Goal: Task Accomplishment & Management: Complete application form

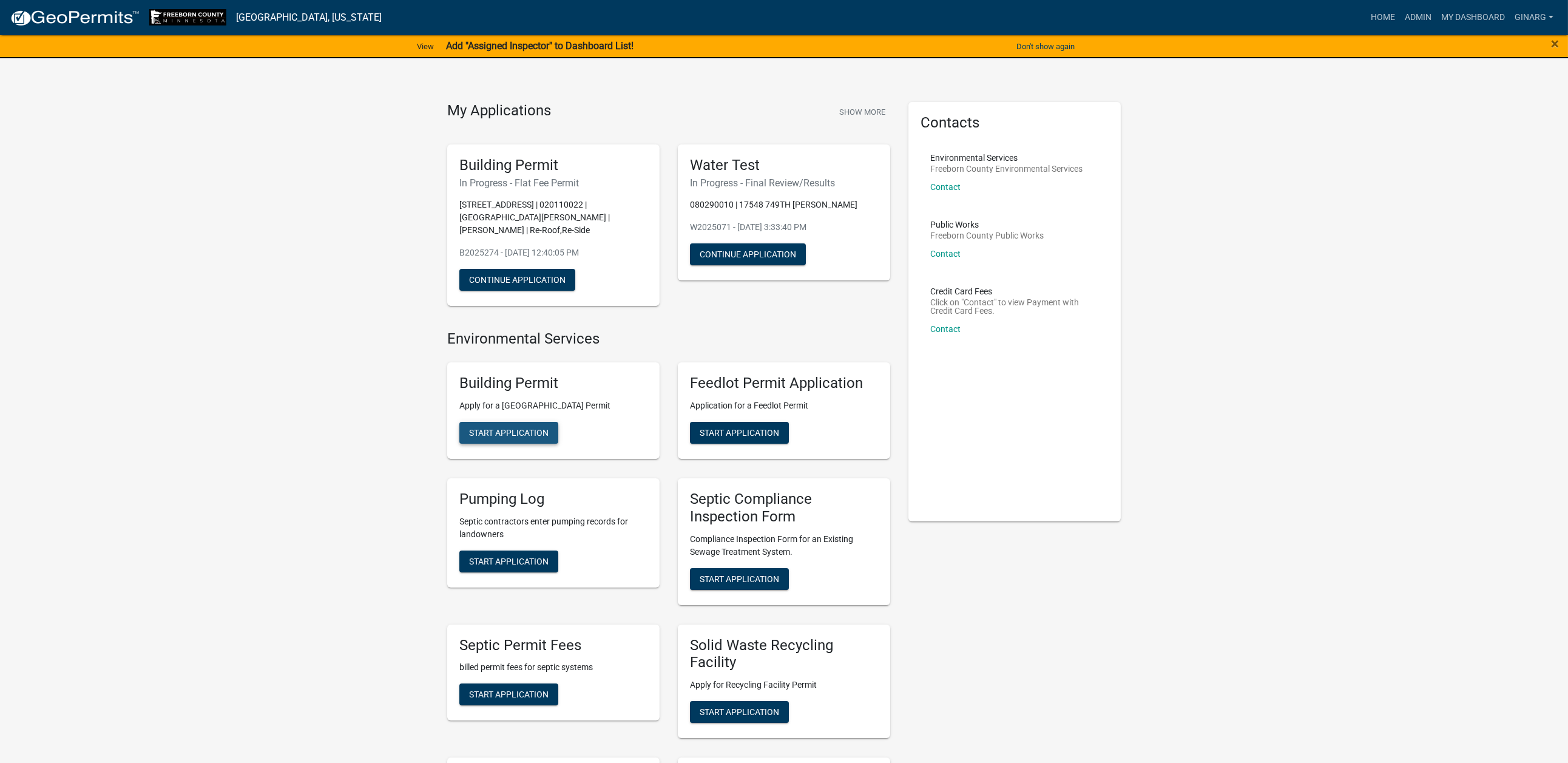
click at [523, 438] on span "Start Application" at bounding box center [509, 433] width 80 height 10
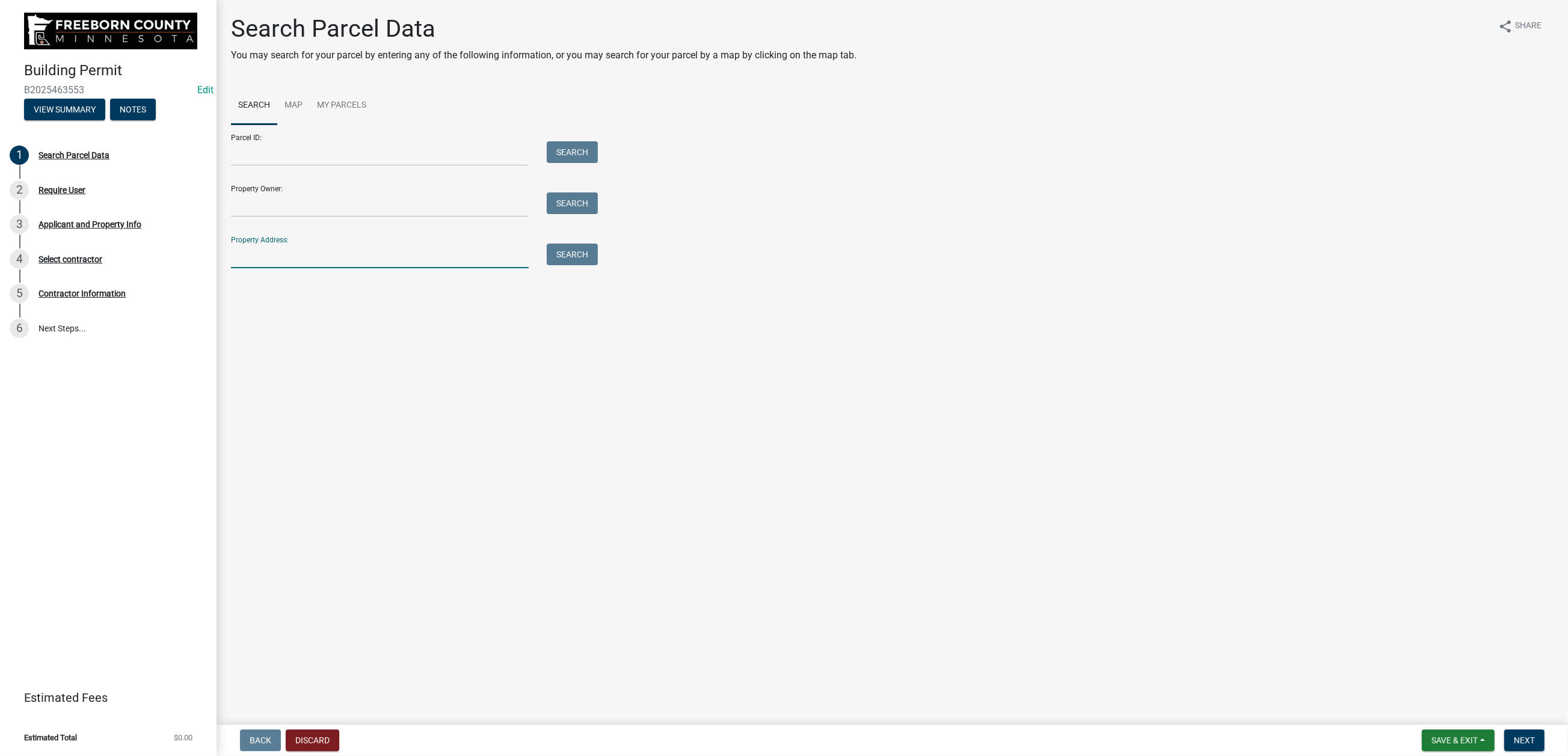
click at [349, 268] on input "Property Address:" at bounding box center [380, 256] width 298 height 25
type input "11179"
click at [592, 265] on button "Search" at bounding box center [571, 254] width 51 height 21
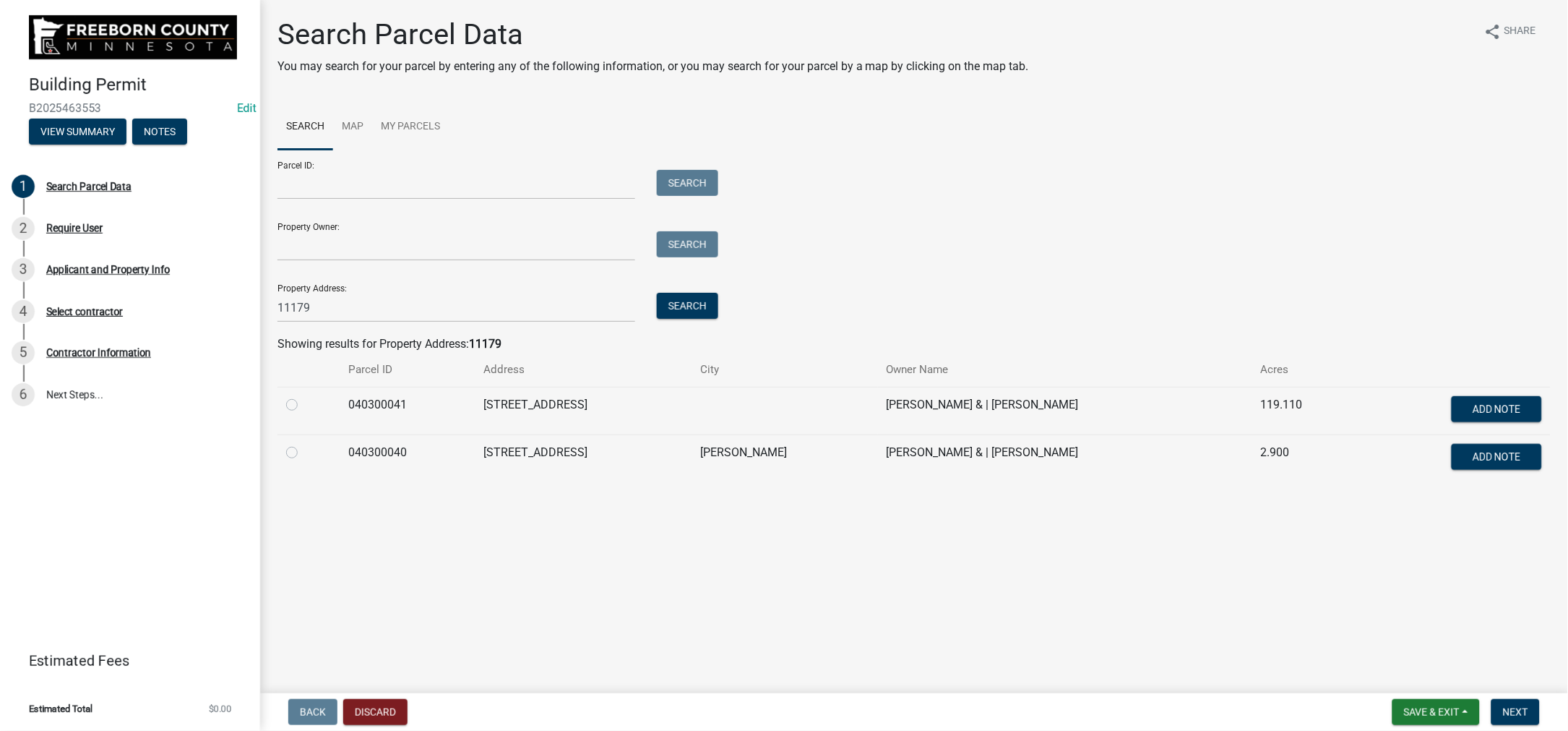
scroll to position [142, 0]
click at [303, 444] on label at bounding box center [303, 444] width 0 height 0
click at [305, 453] on input "radio" at bounding box center [308, 448] width 10 height 10
radio input "true"
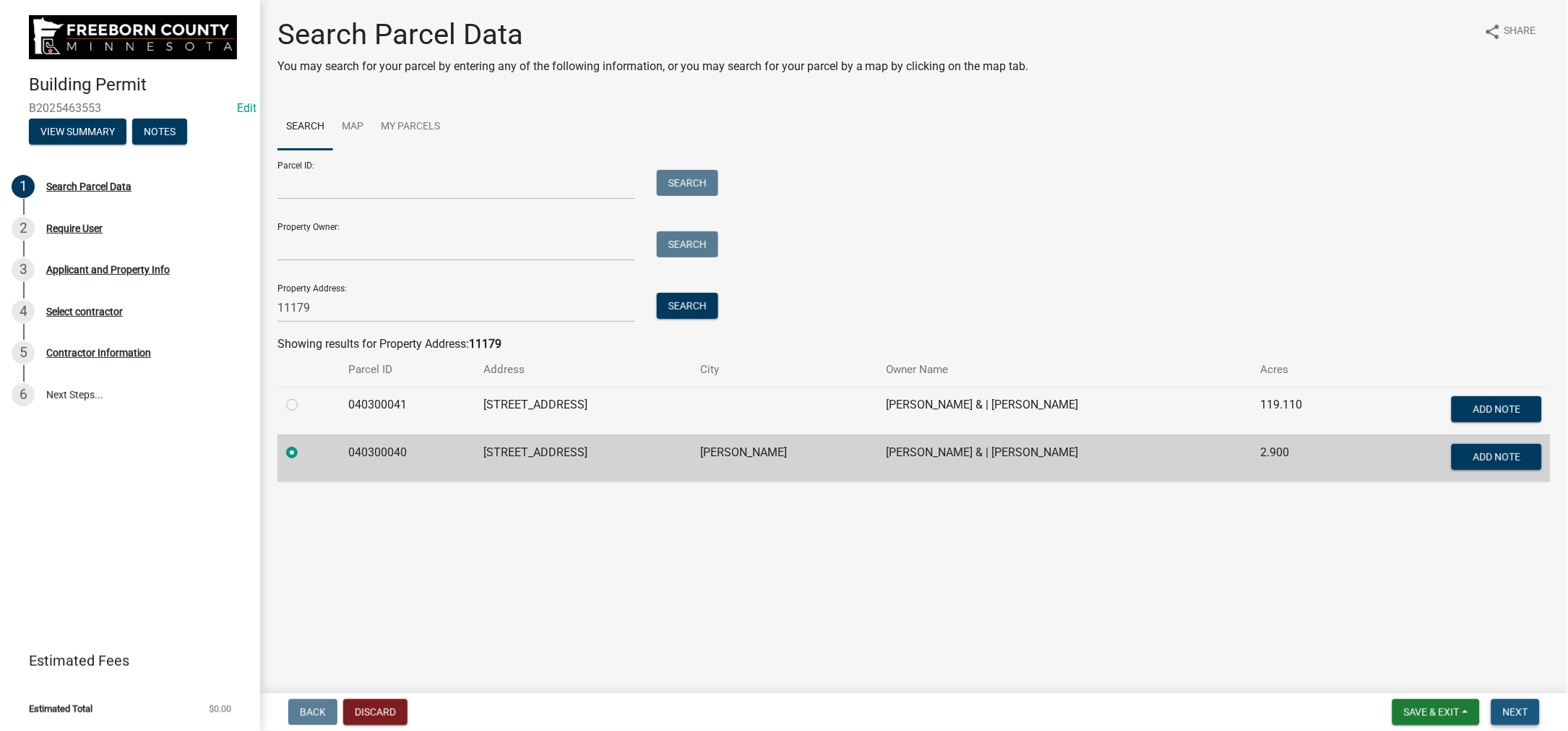
click at [1503, 706] on span "Next" at bounding box center [1515, 712] width 25 height 12
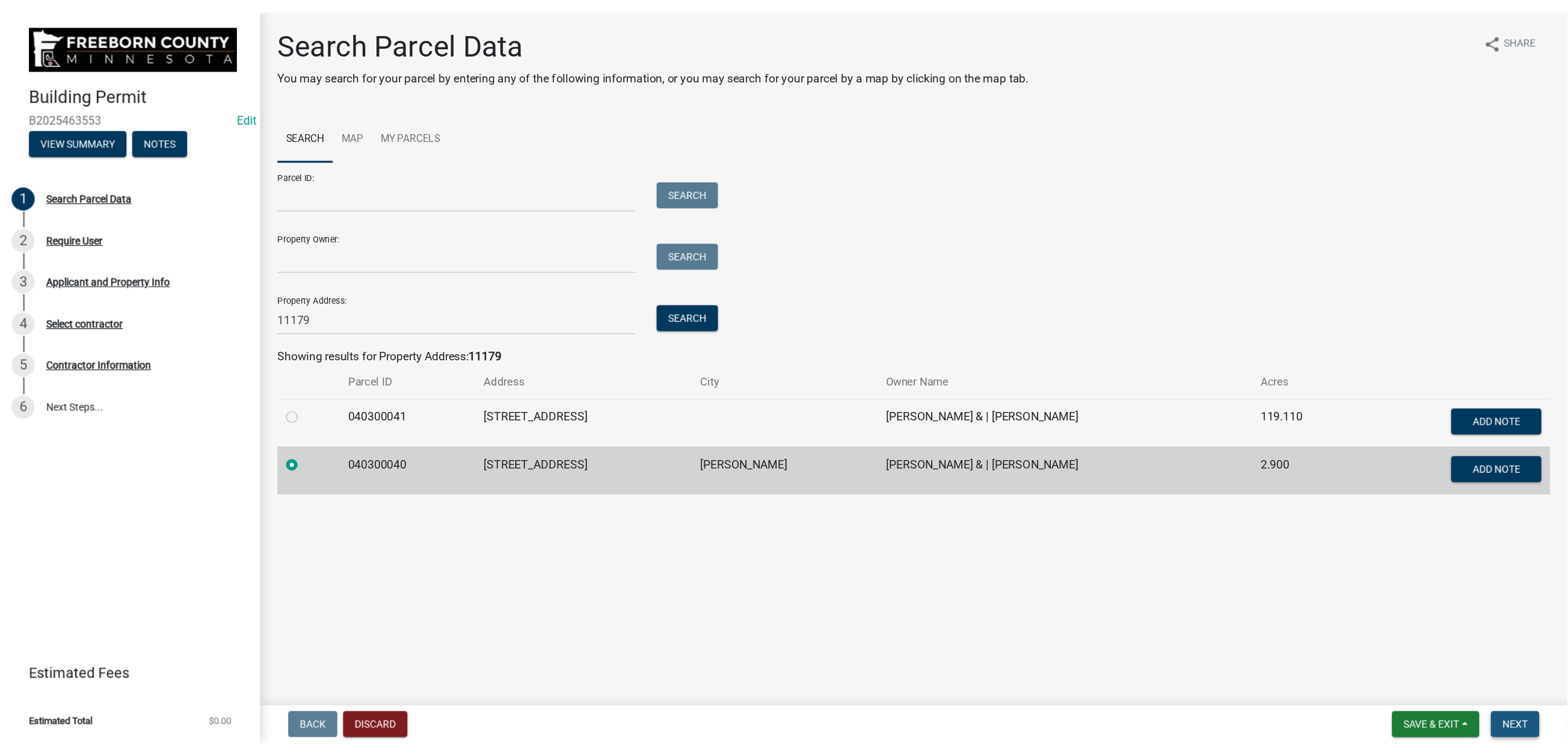
scroll to position [0, 0]
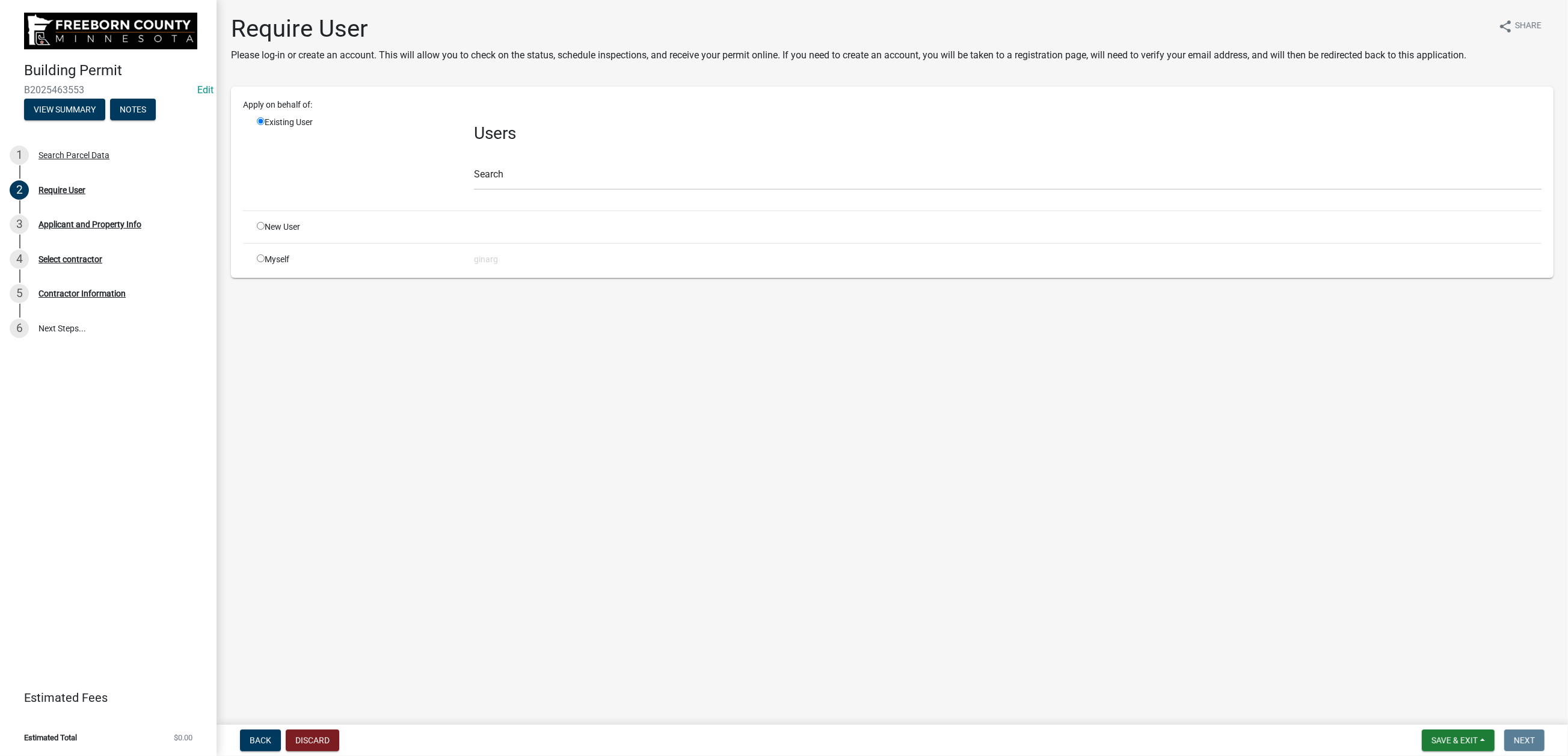
click at [265, 262] on input "radio" at bounding box center [260, 258] width 8 height 8
radio input "true"
radio input "false"
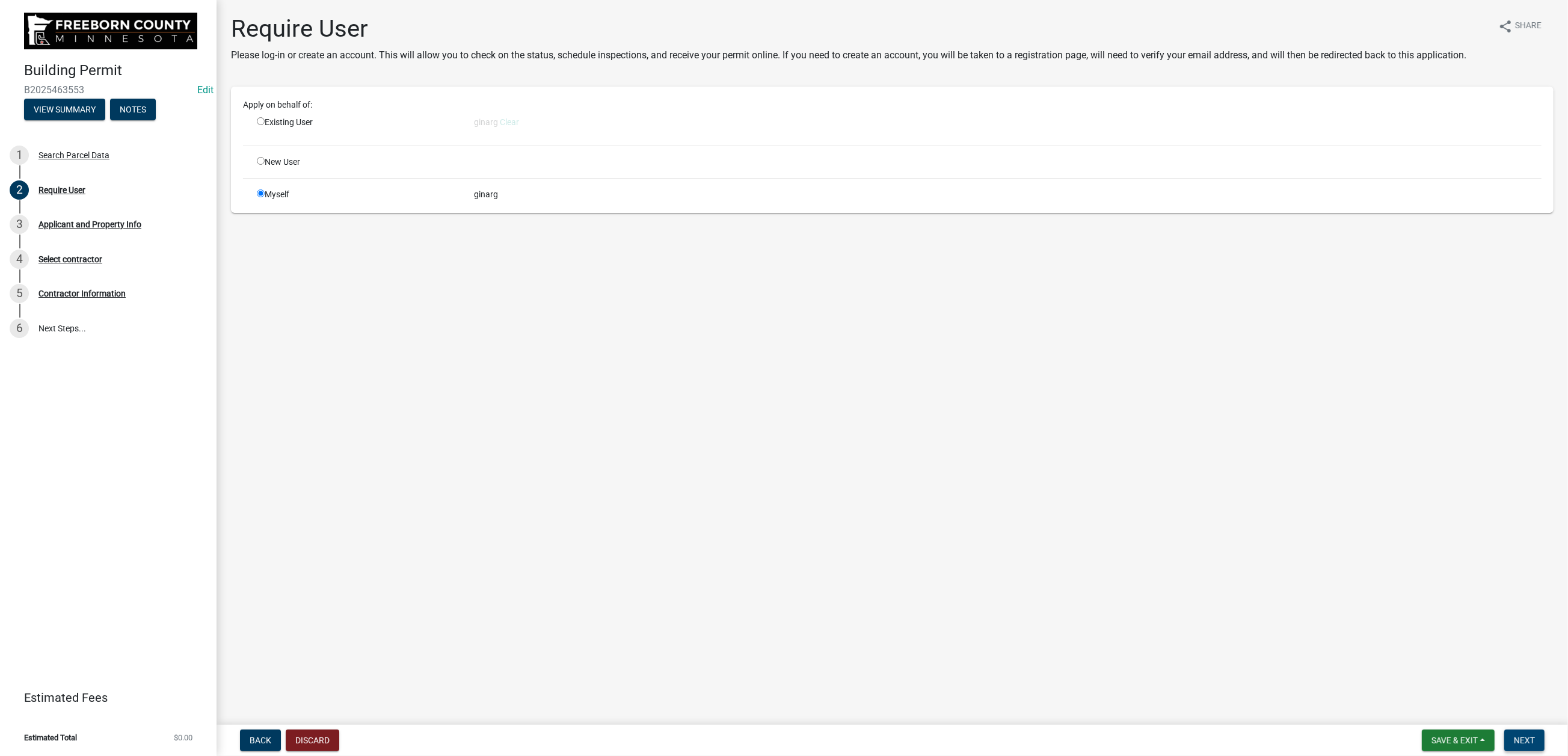
click at [1286, 600] on span "Next" at bounding box center [1524, 741] width 21 height 10
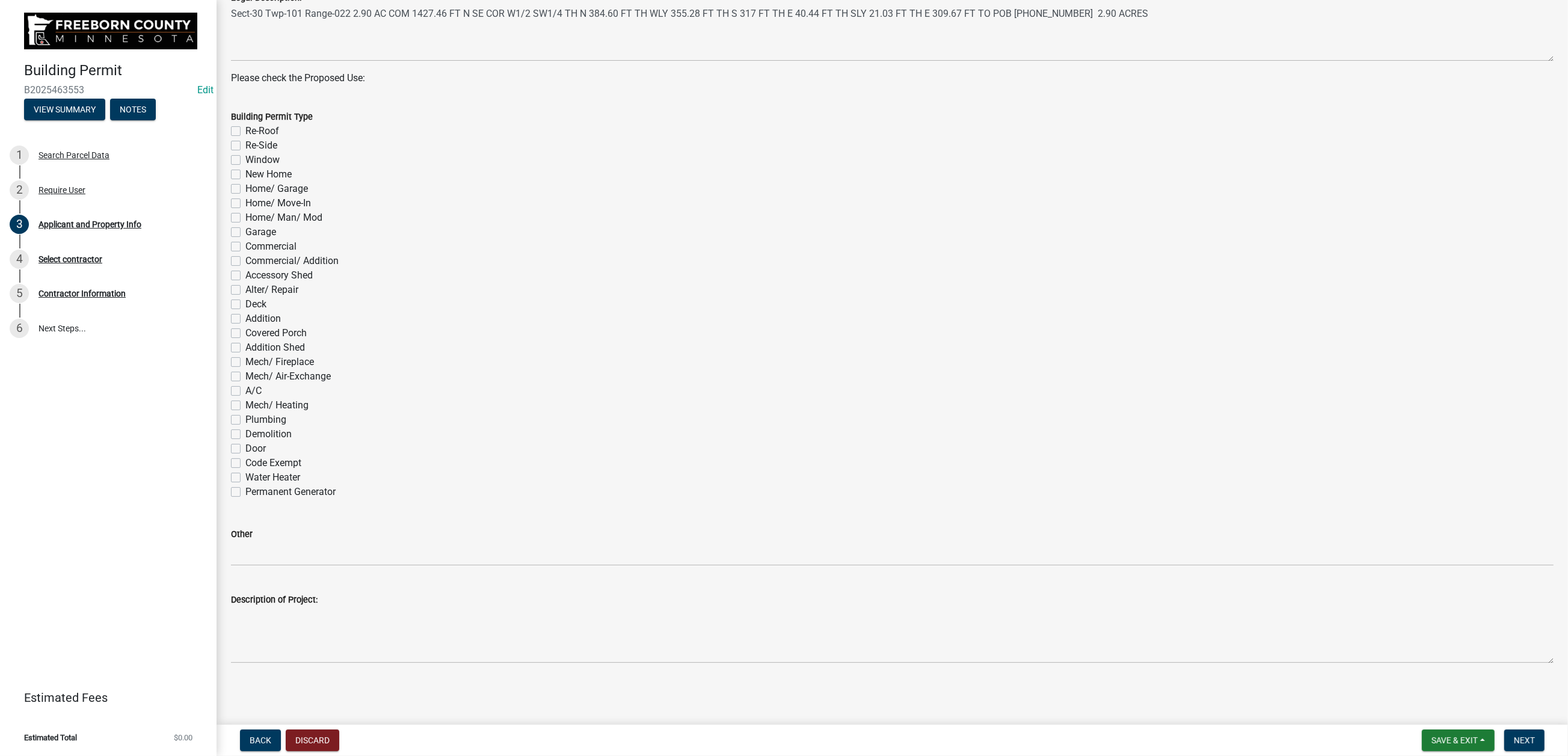
scroll to position [812, 0]
click at [247, 398] on label "A/C" at bounding box center [254, 391] width 17 height 15
click at [247, 391] on input "A/C" at bounding box center [249, 387] width 8 height 8
checkbox input "true"
checkbox input "false"
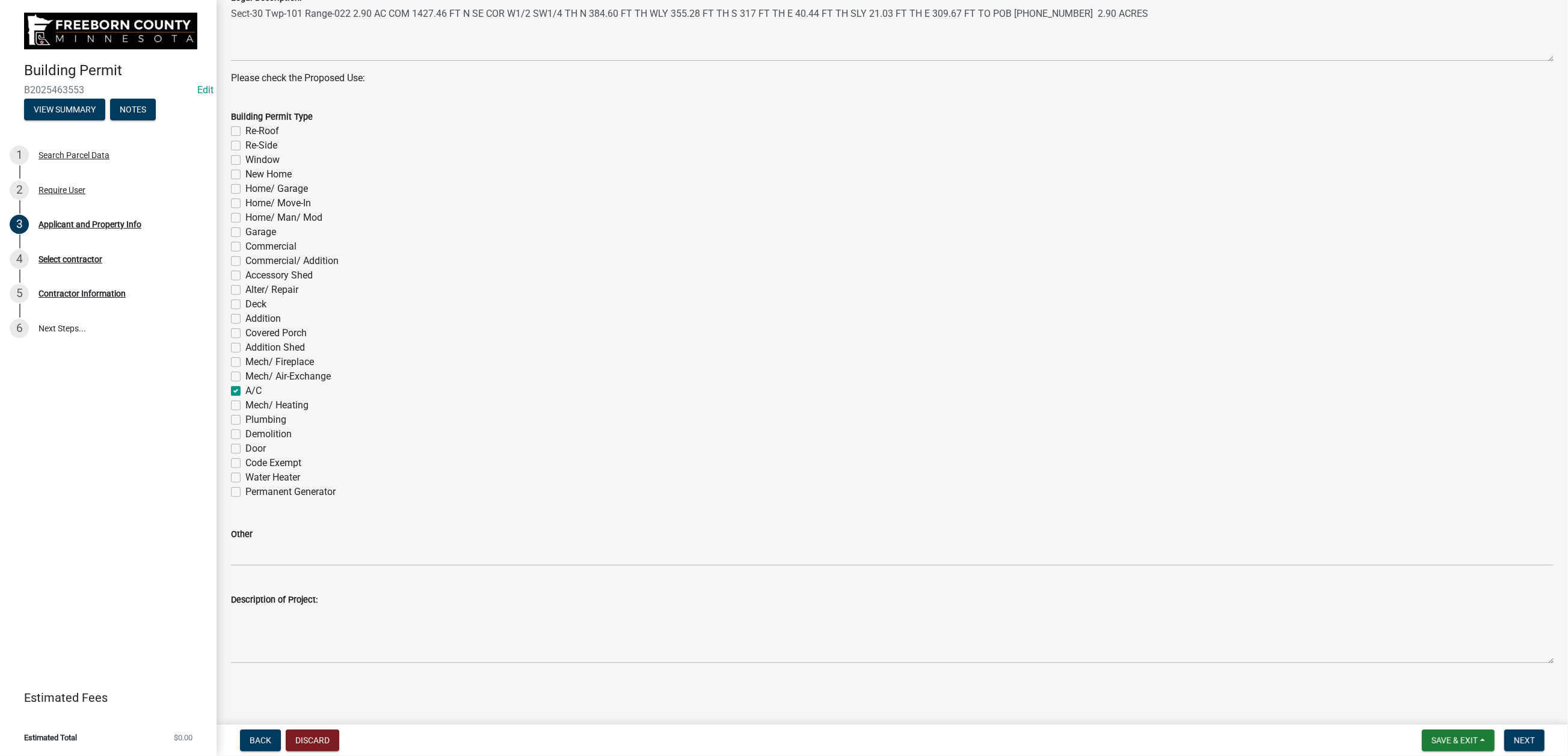
checkbox input "false"
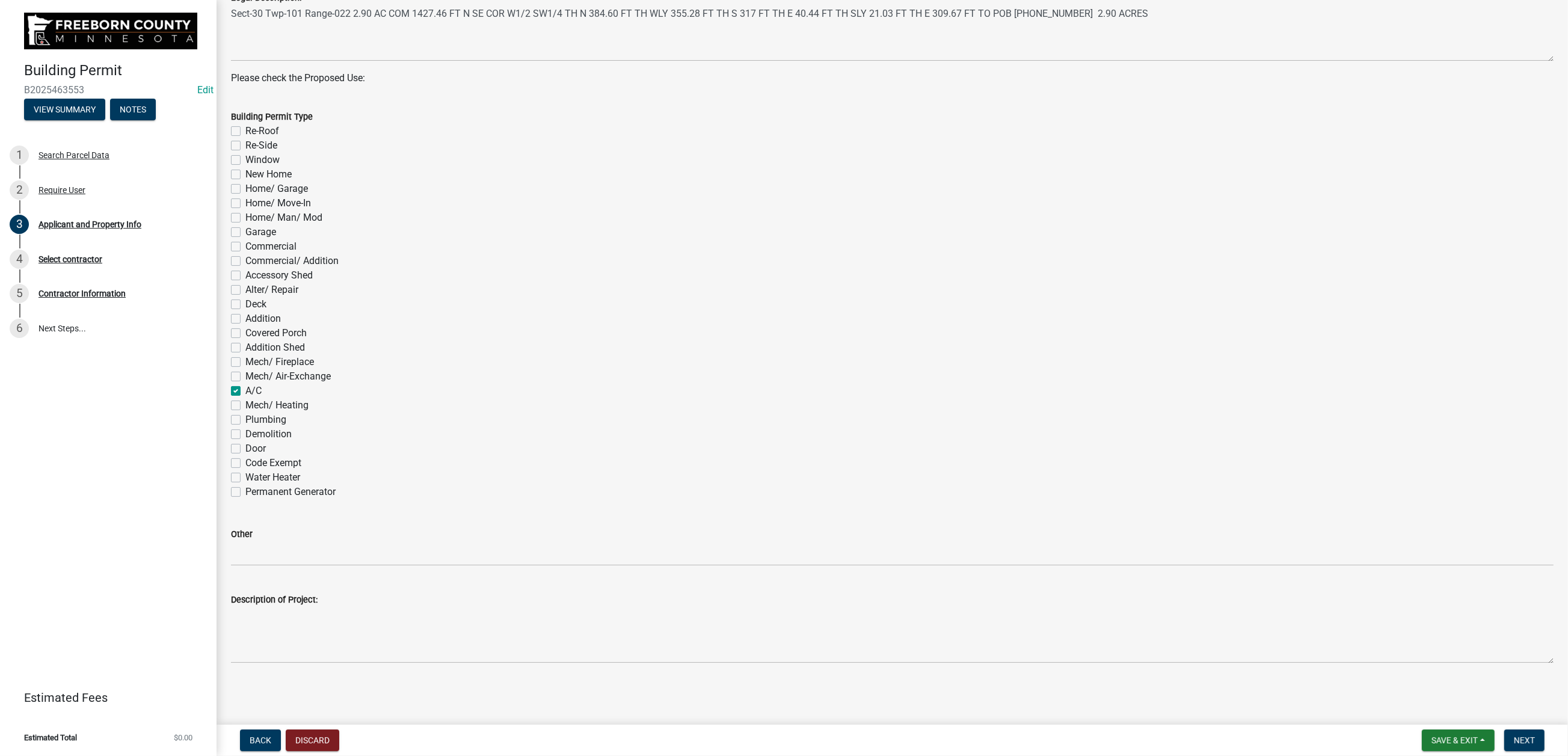
checkbox input "false"
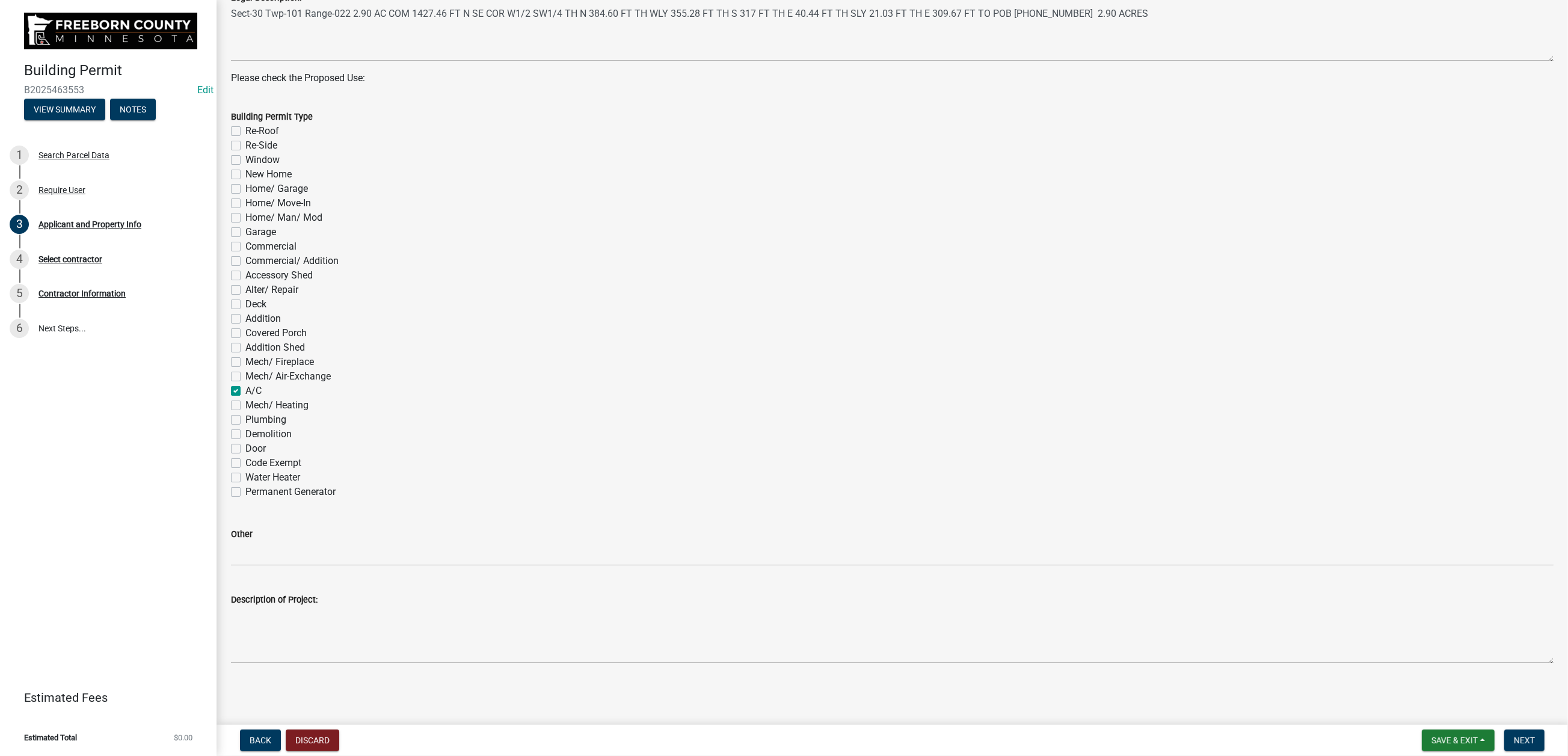
checkbox input "false"
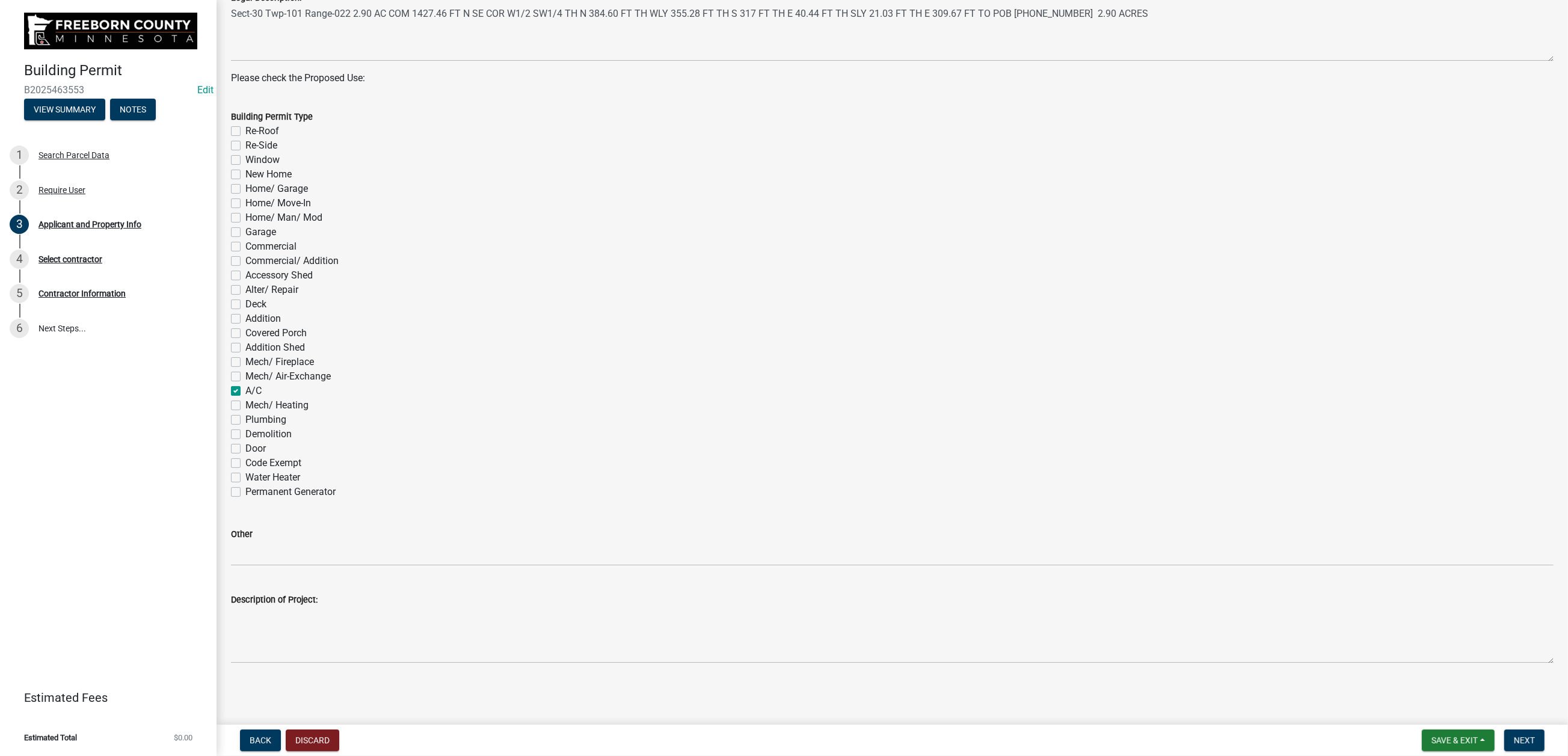
checkbox input "false"
checkbox input "true"
checkbox input "false"
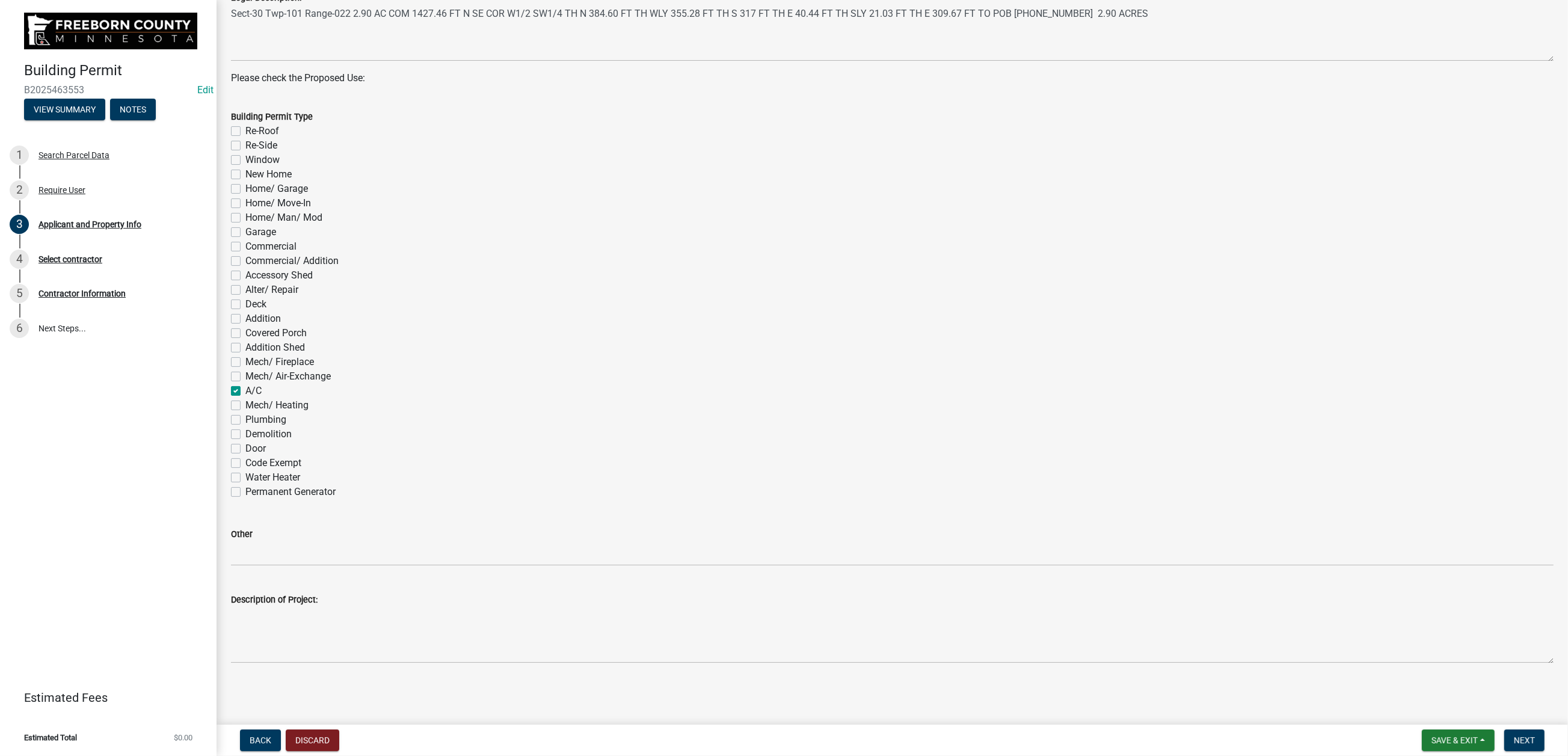
checkbox input "false"
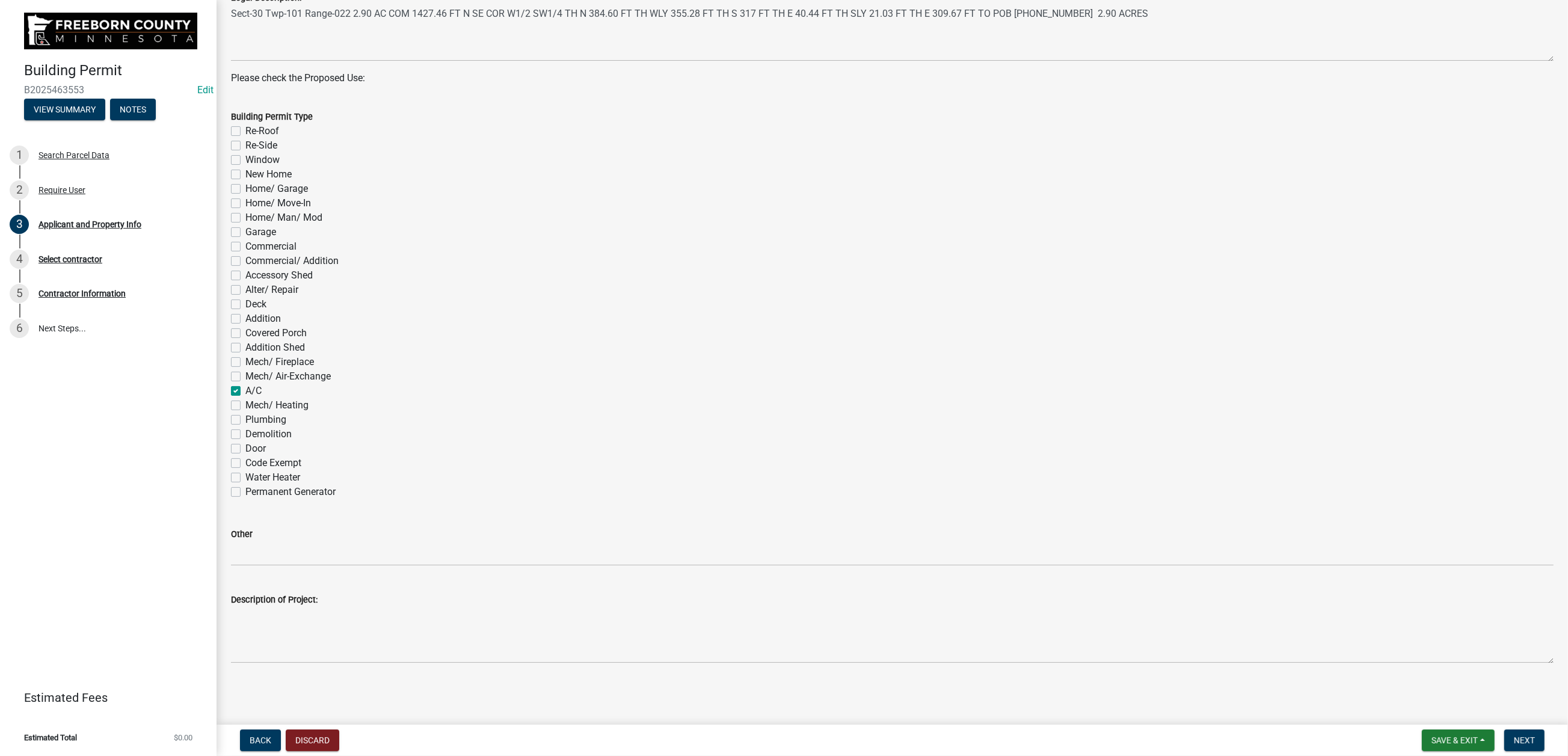
click at [246, 413] on label "Mech/ Heating" at bounding box center [277, 406] width 63 height 15
click at [246, 406] on input "Mech/ Heating" at bounding box center [249, 402] width 8 height 8
checkbox input "true"
checkbox input "false"
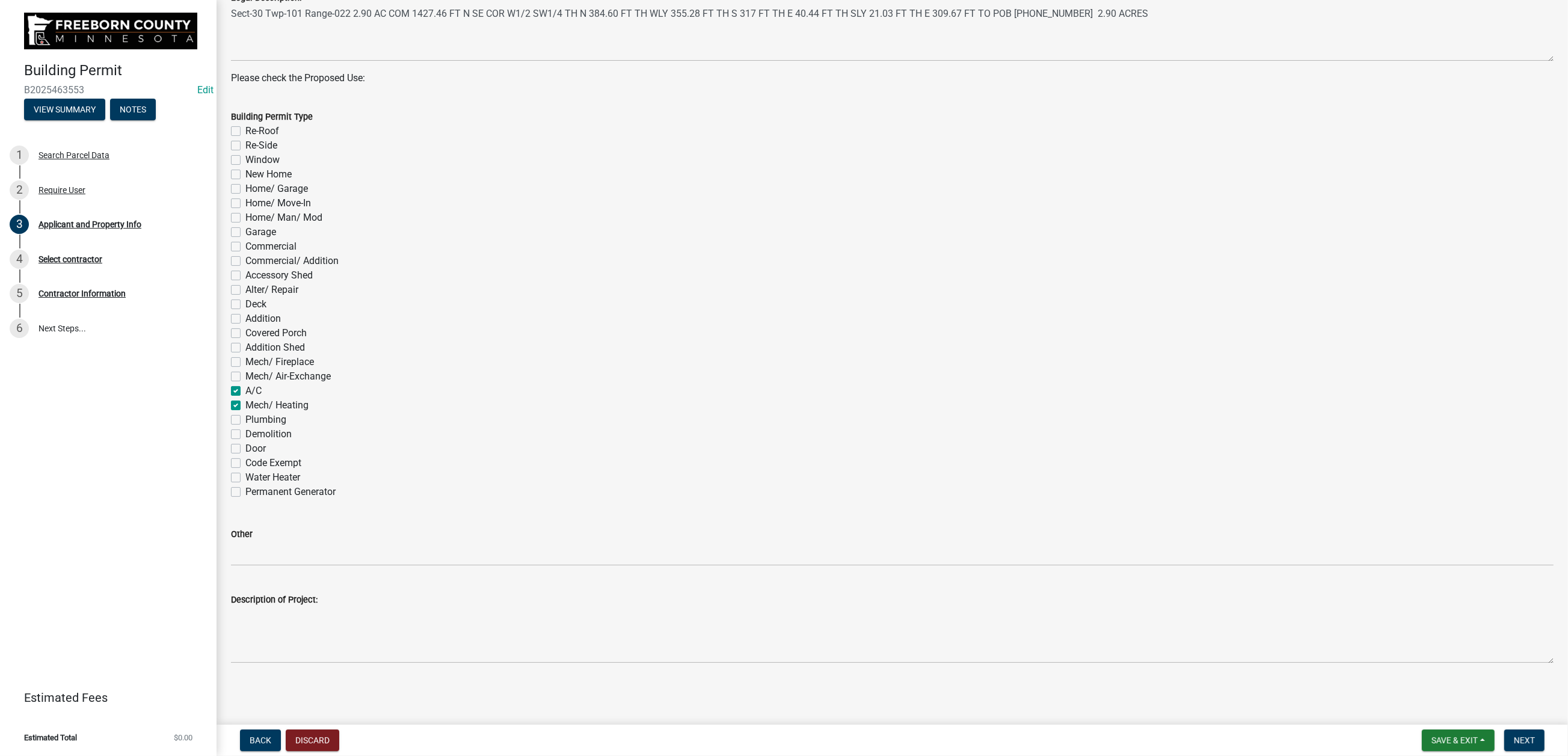
checkbox input "false"
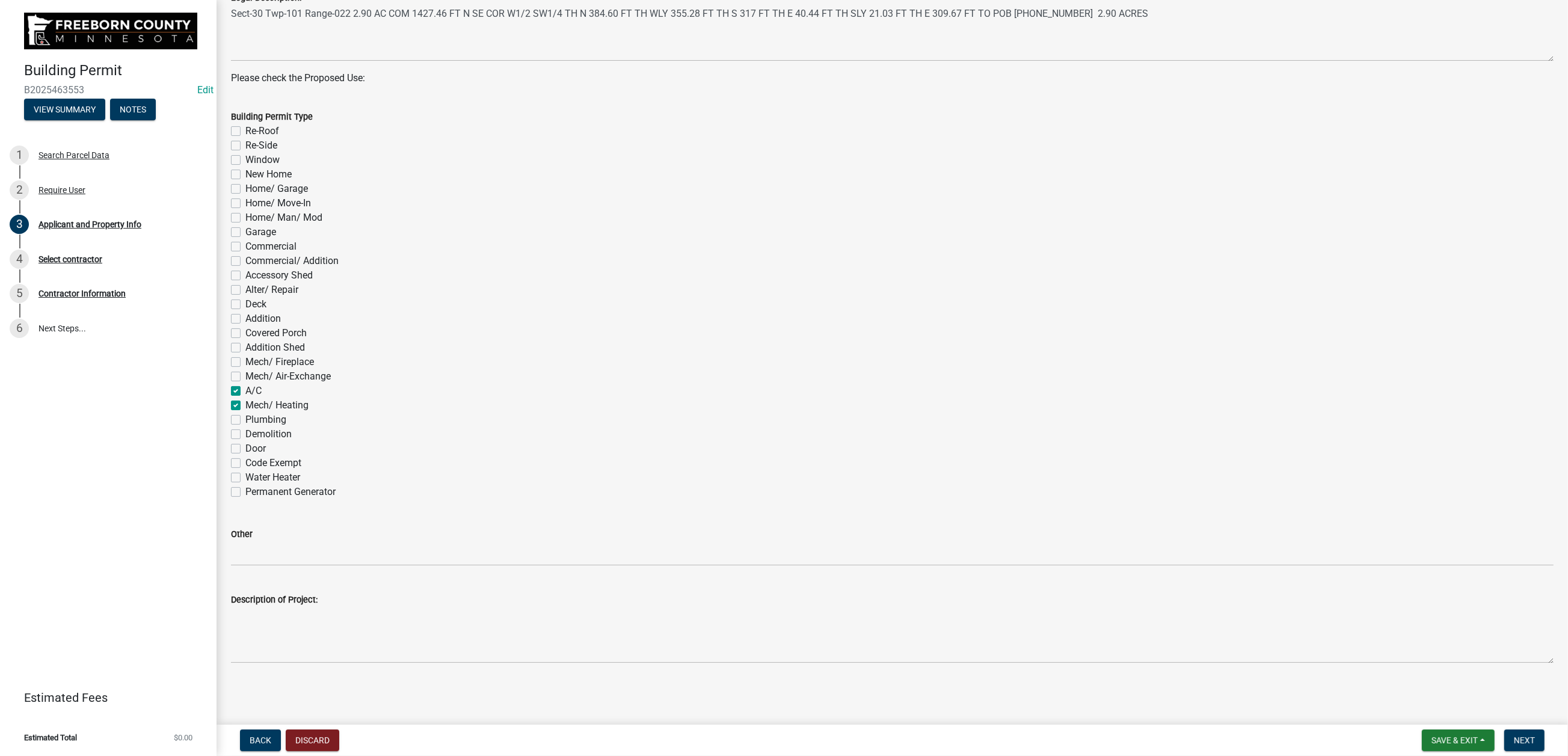
checkbox input "false"
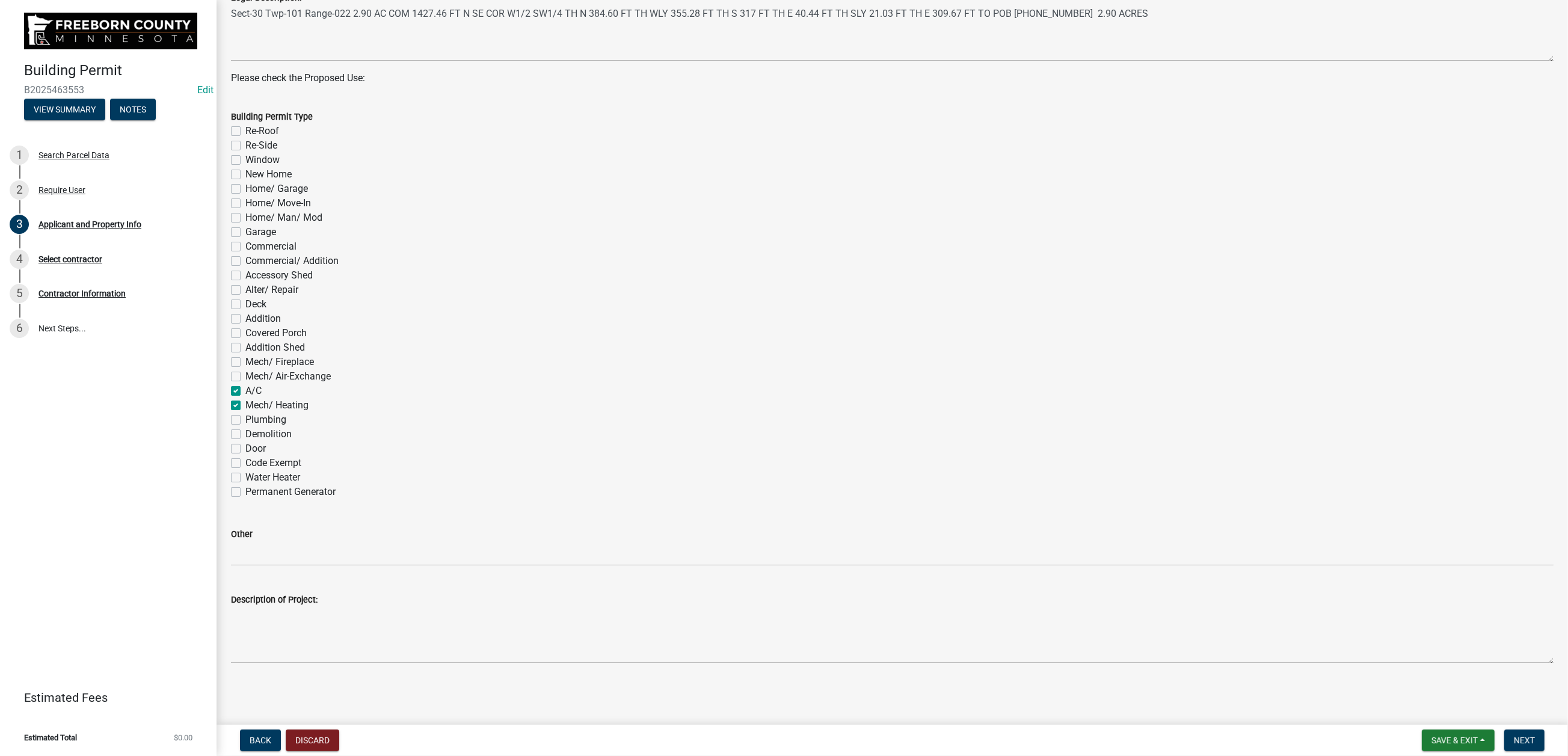
checkbox input "false"
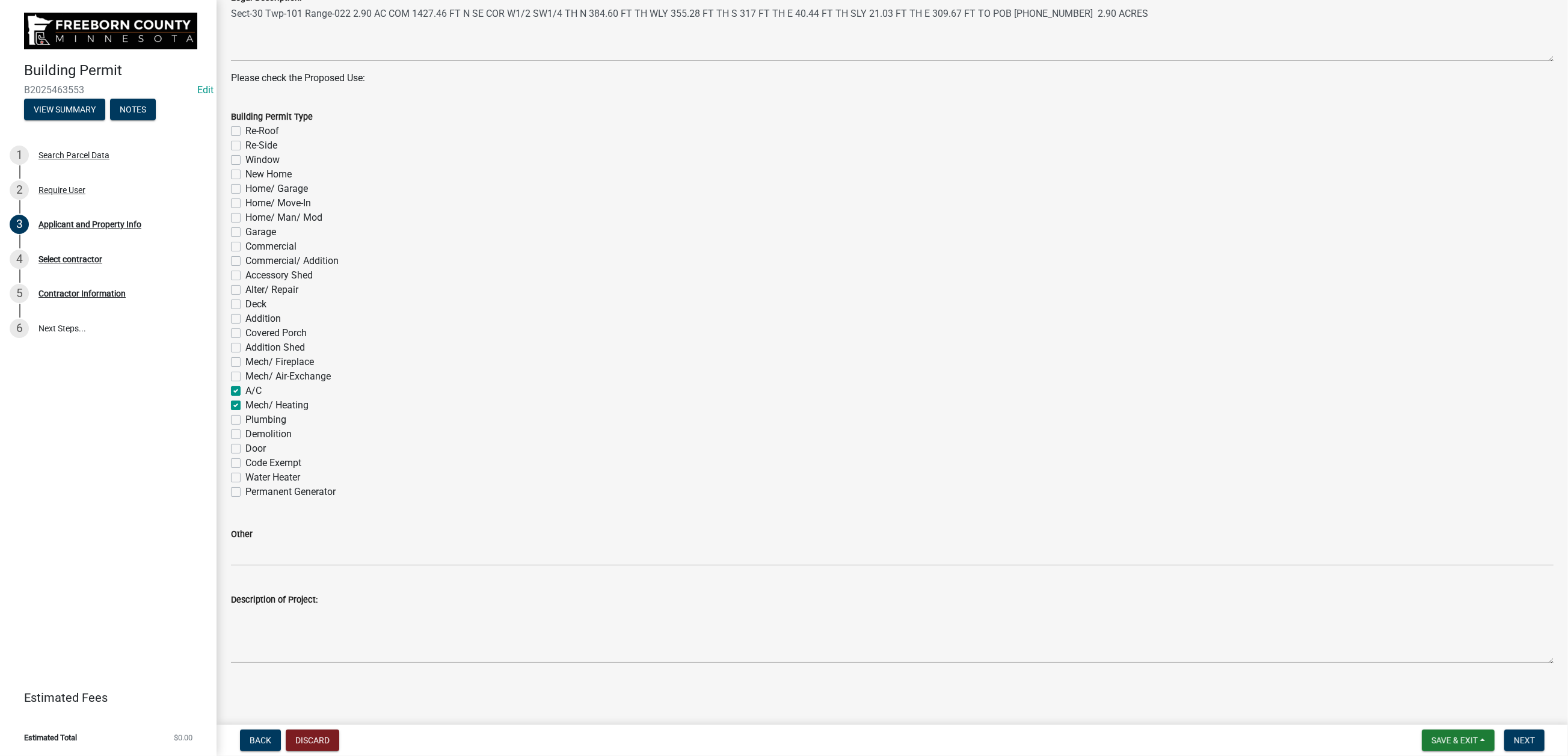
checkbox input "false"
checkbox input "true"
checkbox input "false"
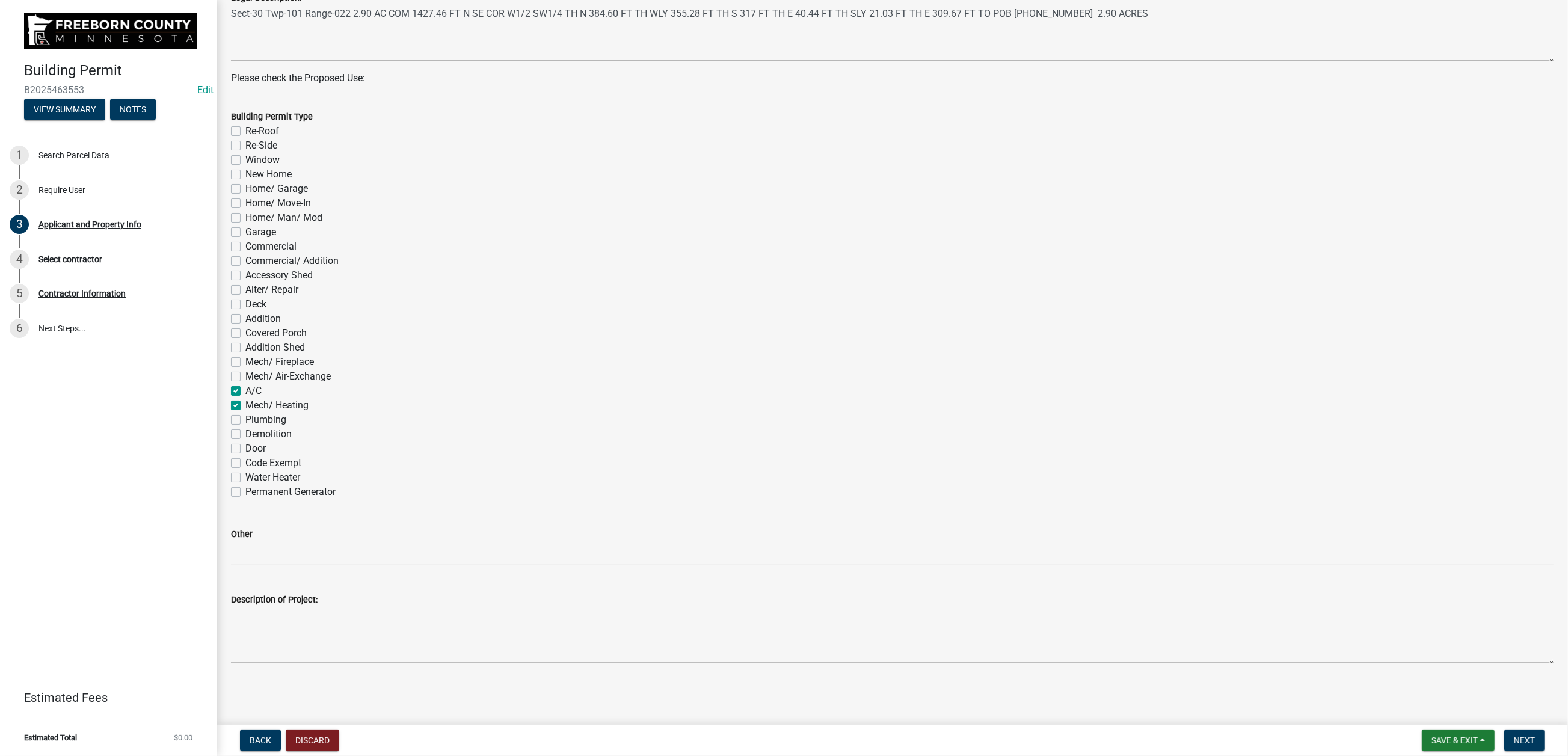
checkbox input "false"
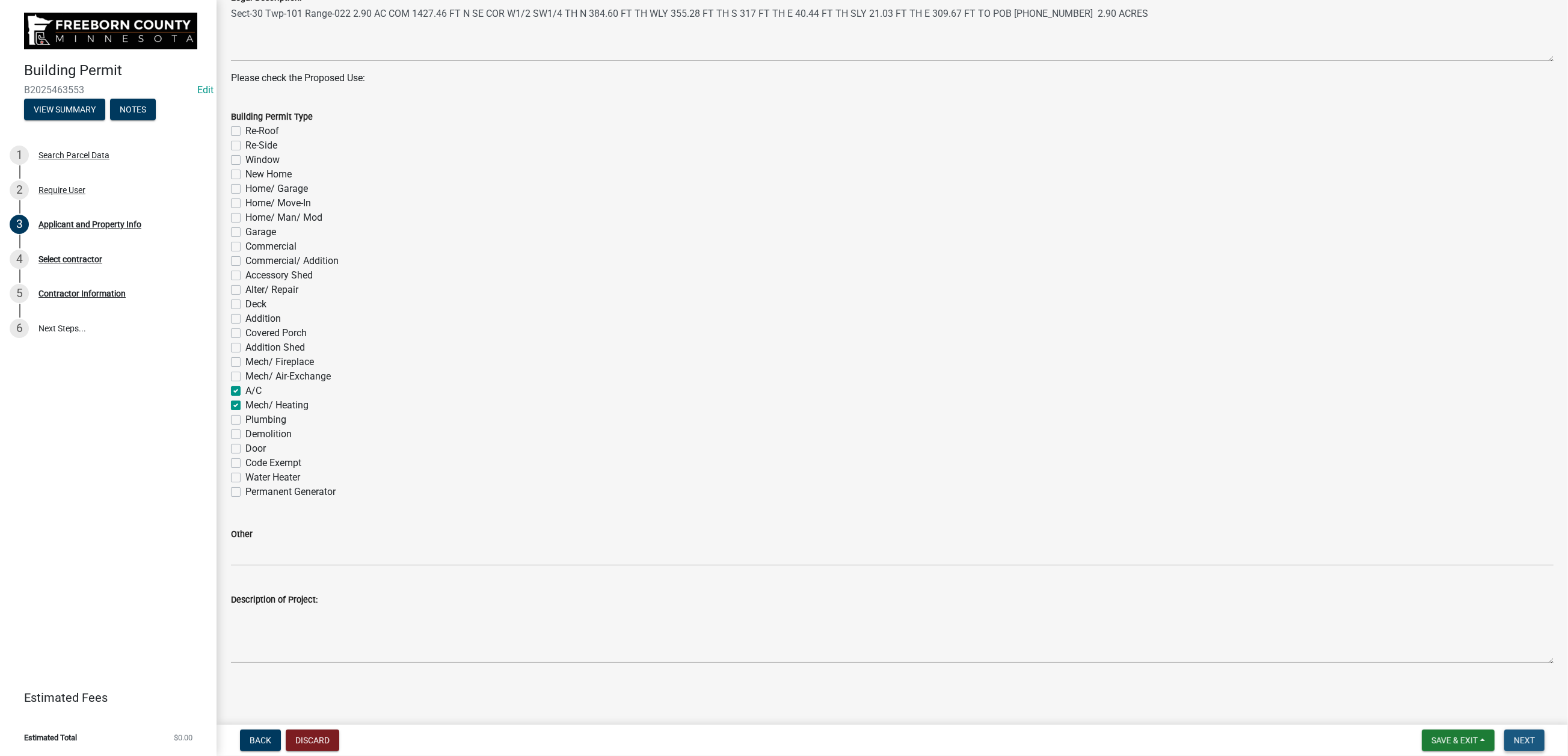
click at [1286, 600] on span "Next" at bounding box center [1524, 741] width 21 height 10
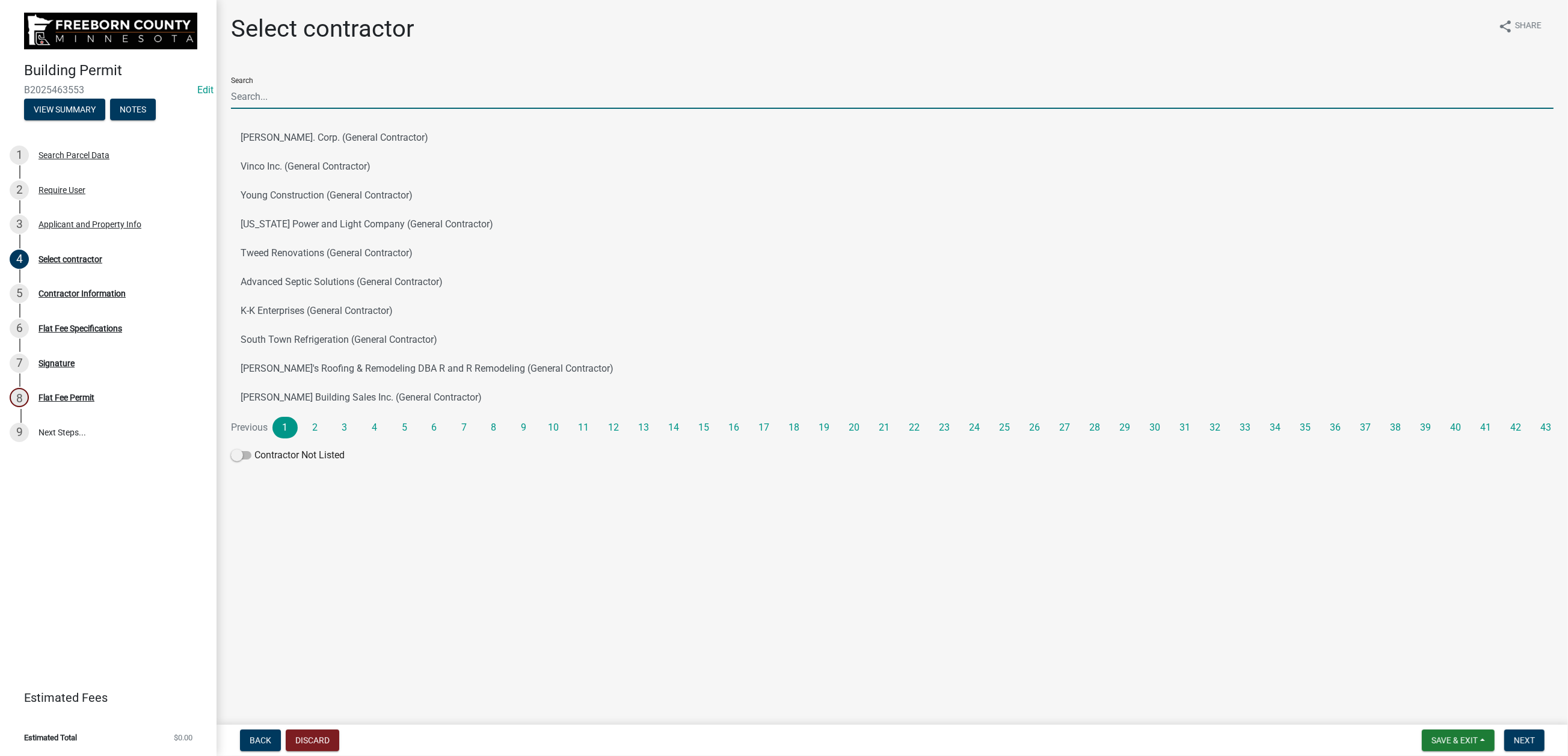
click at [293, 109] on input "Search" at bounding box center [892, 96] width 1322 height 25
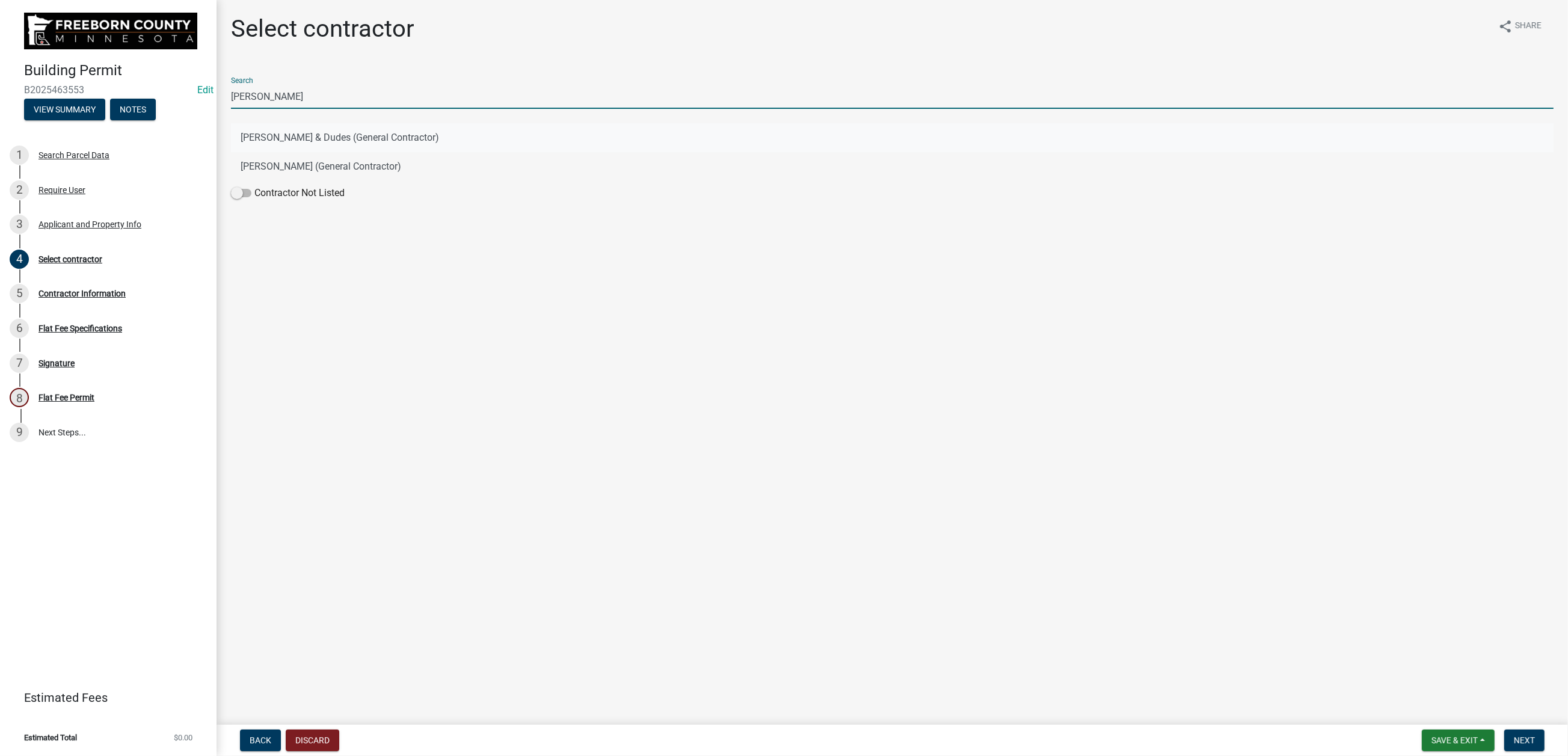
type input "[PERSON_NAME]"
click at [265, 152] on button "[PERSON_NAME] & Dudes (General Contractor)" at bounding box center [892, 137] width 1322 height 29
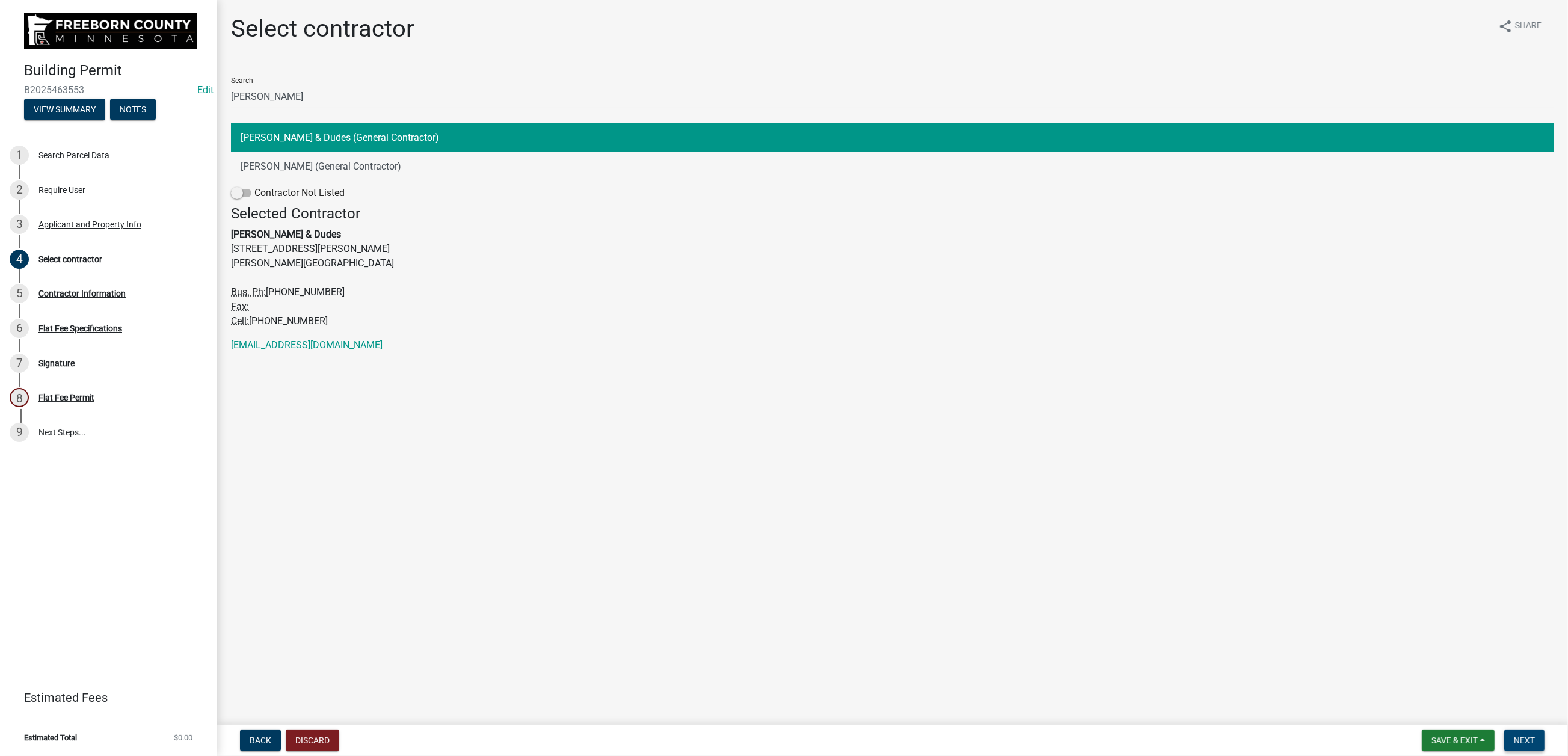
click at [1286, 600] on span "Next" at bounding box center [1524, 741] width 21 height 10
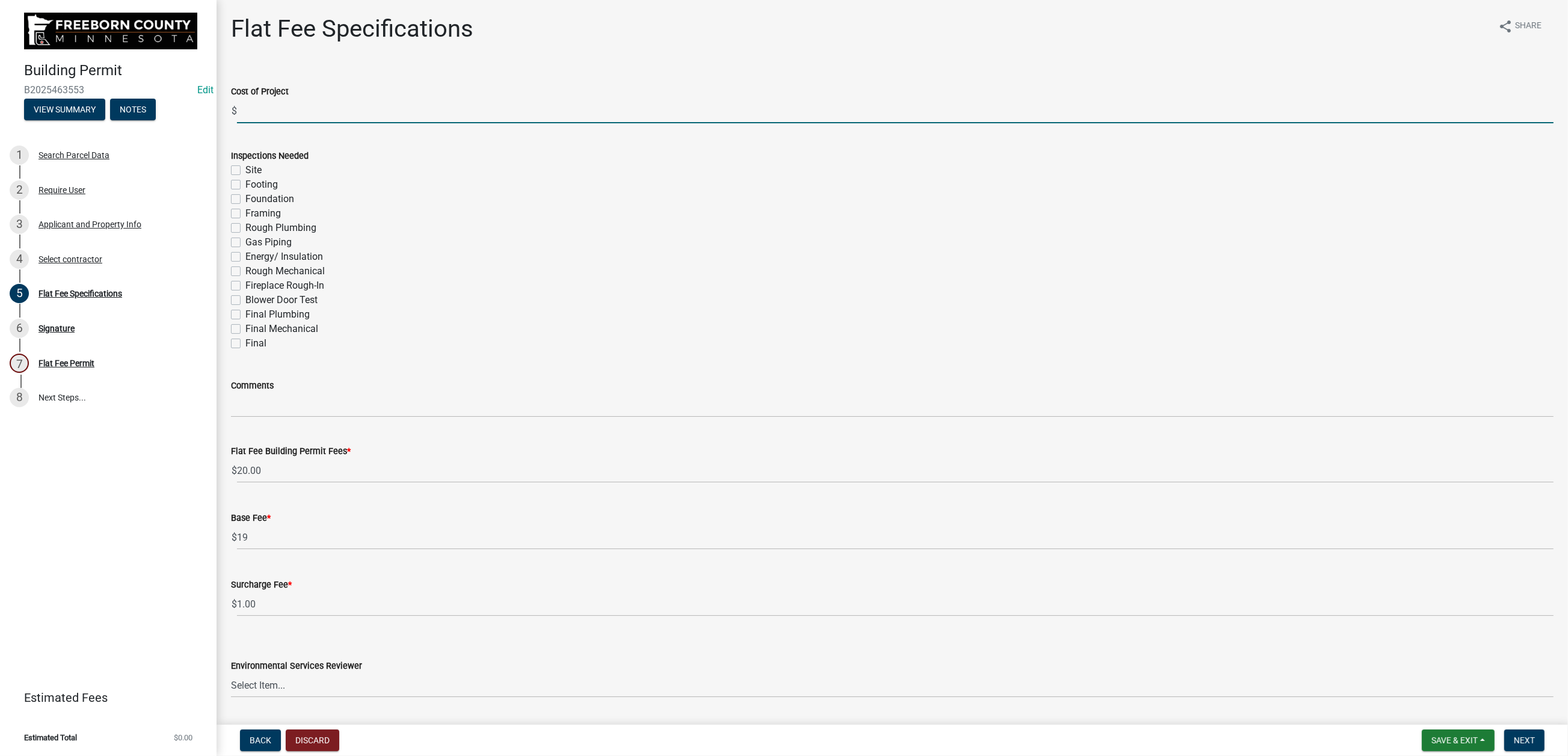
click at [275, 123] on input "text" at bounding box center [895, 111] width 1316 height 25
type input "7100"
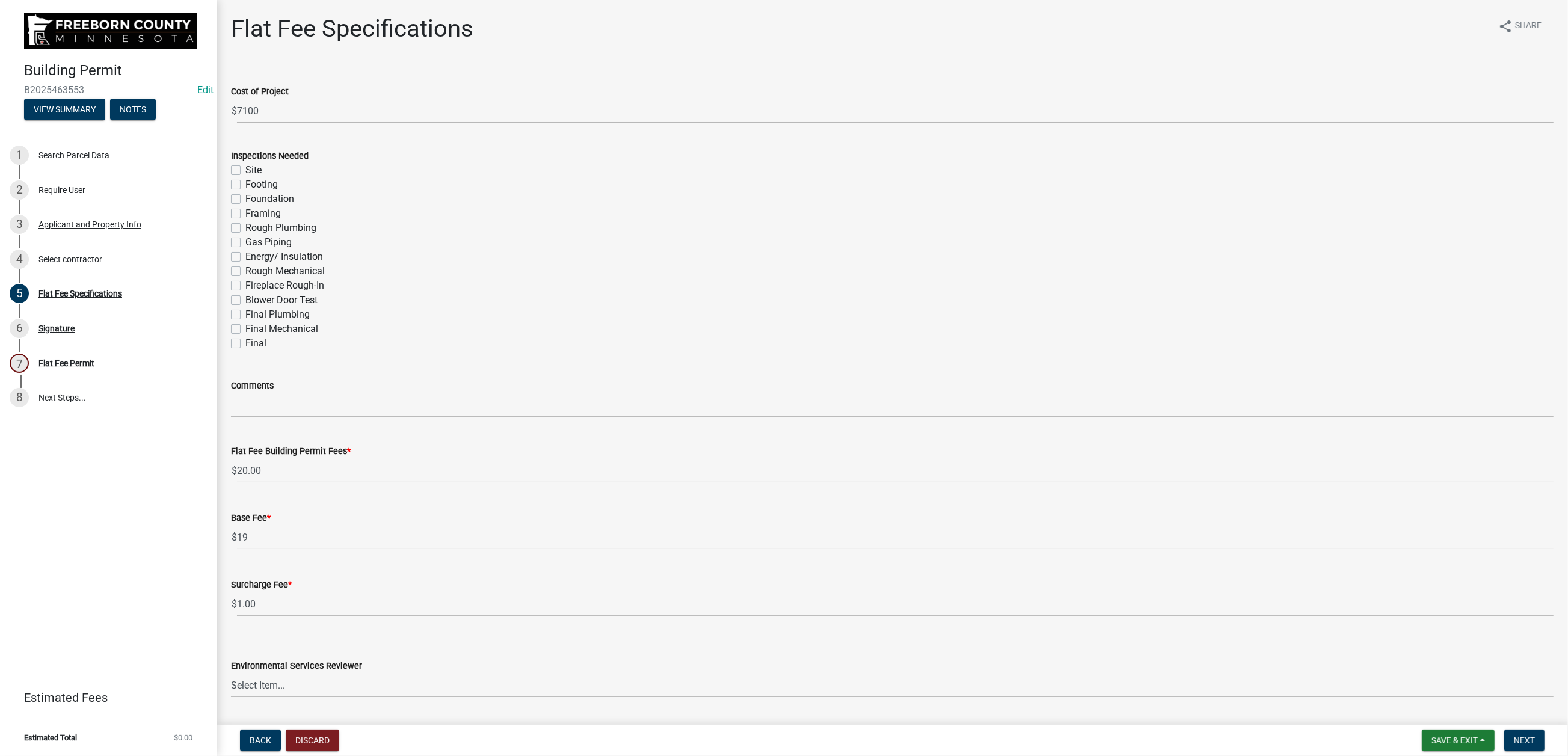
click at [246, 350] on label "Final" at bounding box center [256, 344] width 21 height 15
click at [246, 344] on input "Final" at bounding box center [249, 340] width 8 height 8
checkbox input "true"
checkbox input "false"
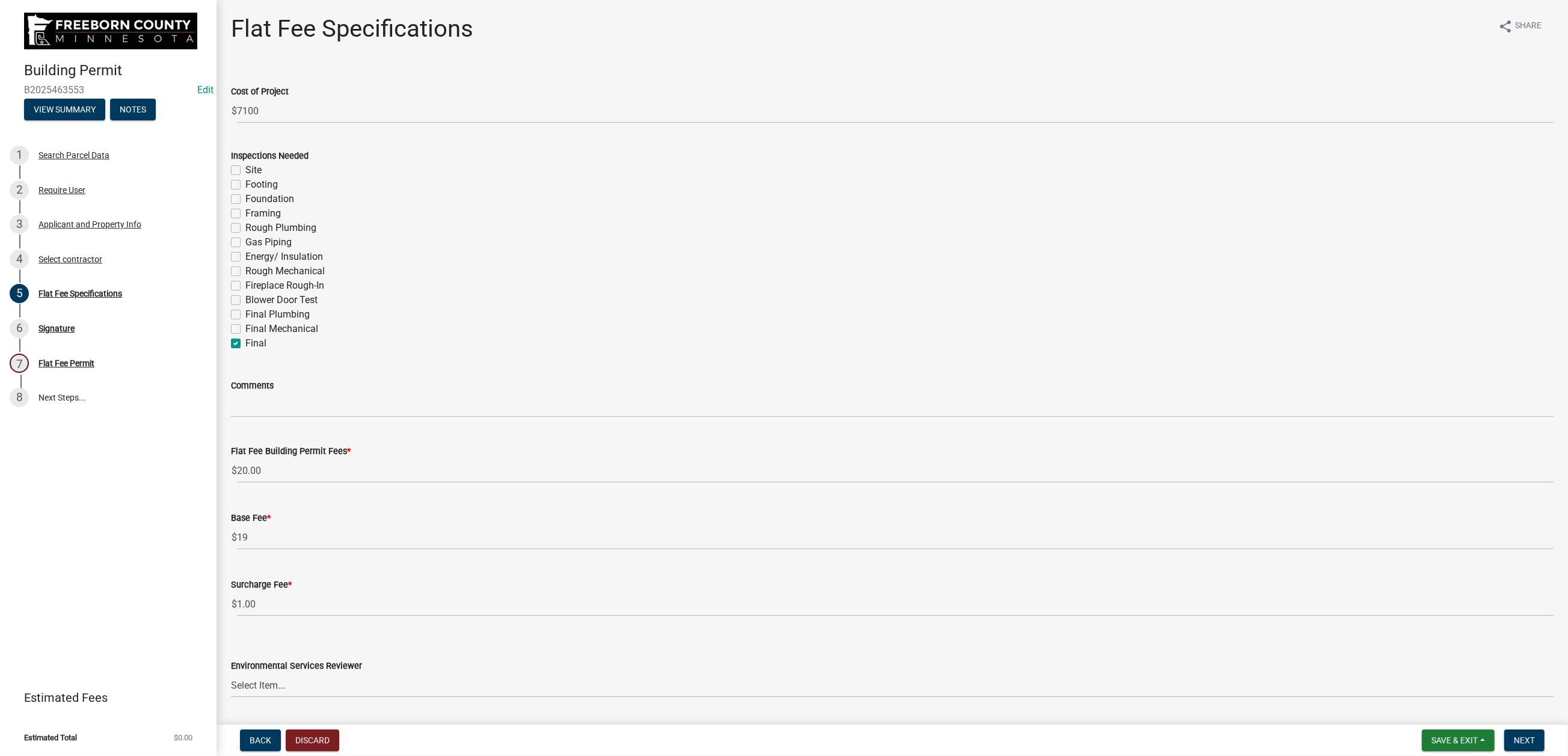
checkbox input "false"
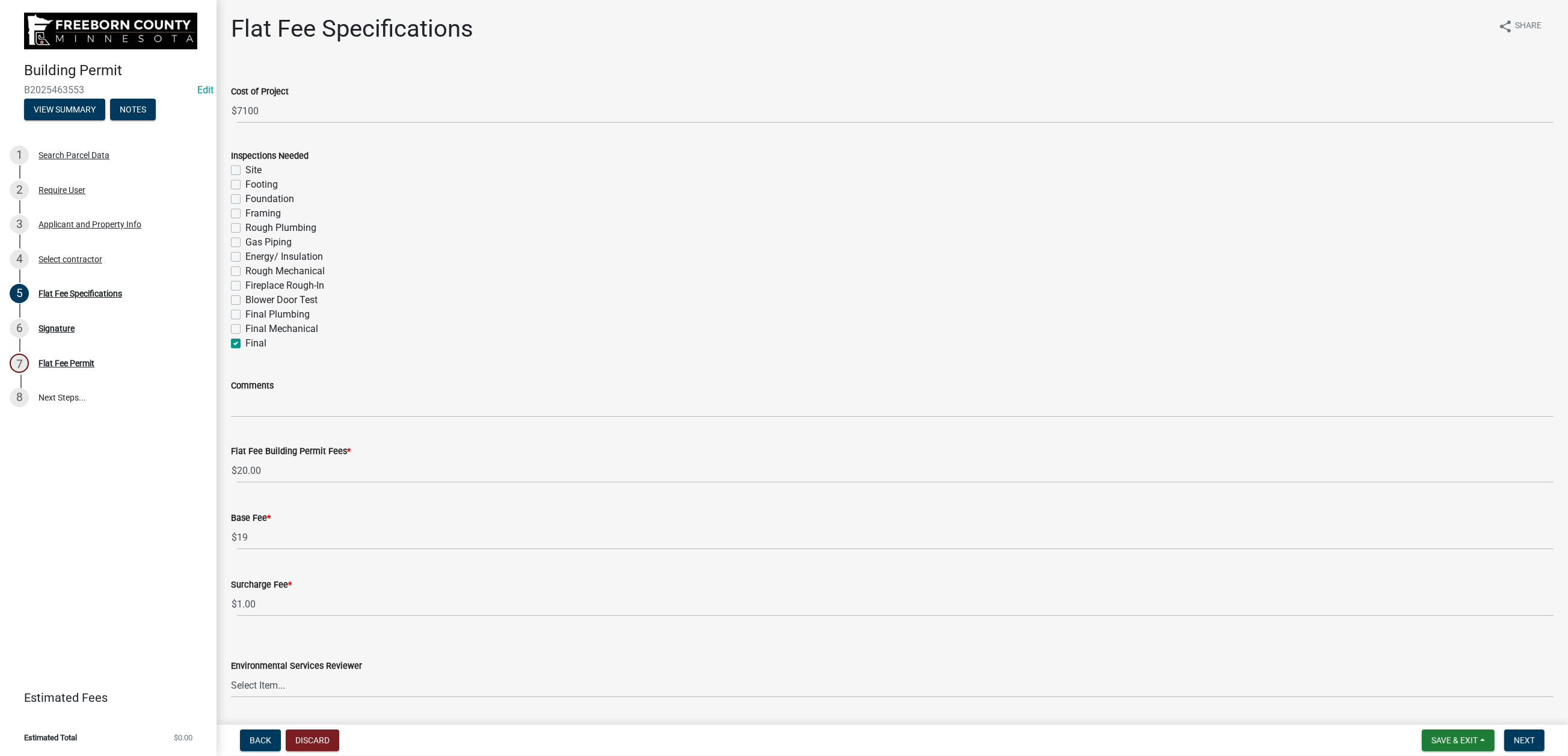
checkbox input "false"
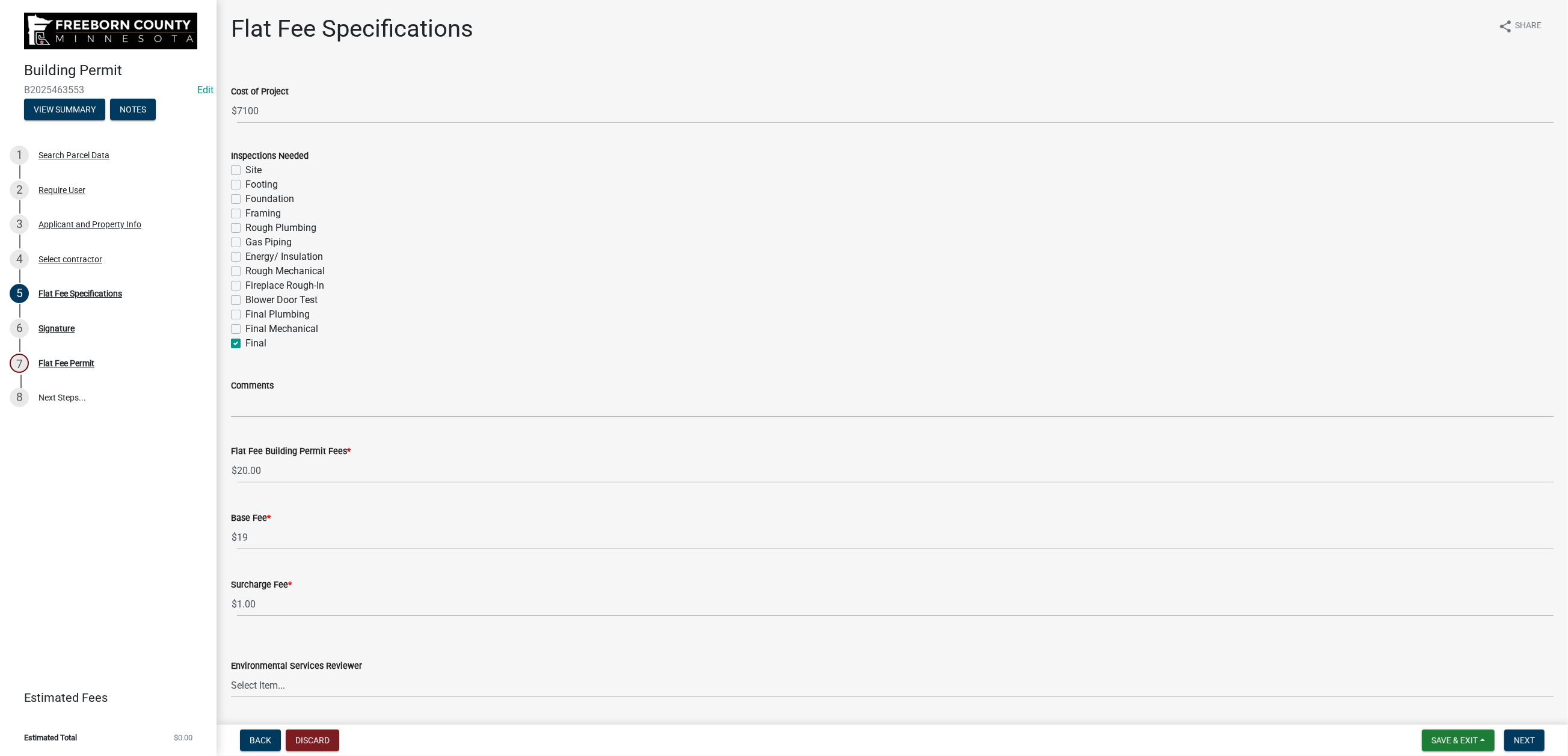
checkbox input "true"
click at [246, 336] on label "Final Mechanical" at bounding box center [282, 329] width 73 height 15
click at [246, 330] on input "Final Mechanical" at bounding box center [249, 325] width 8 height 8
checkbox input "true"
checkbox input "false"
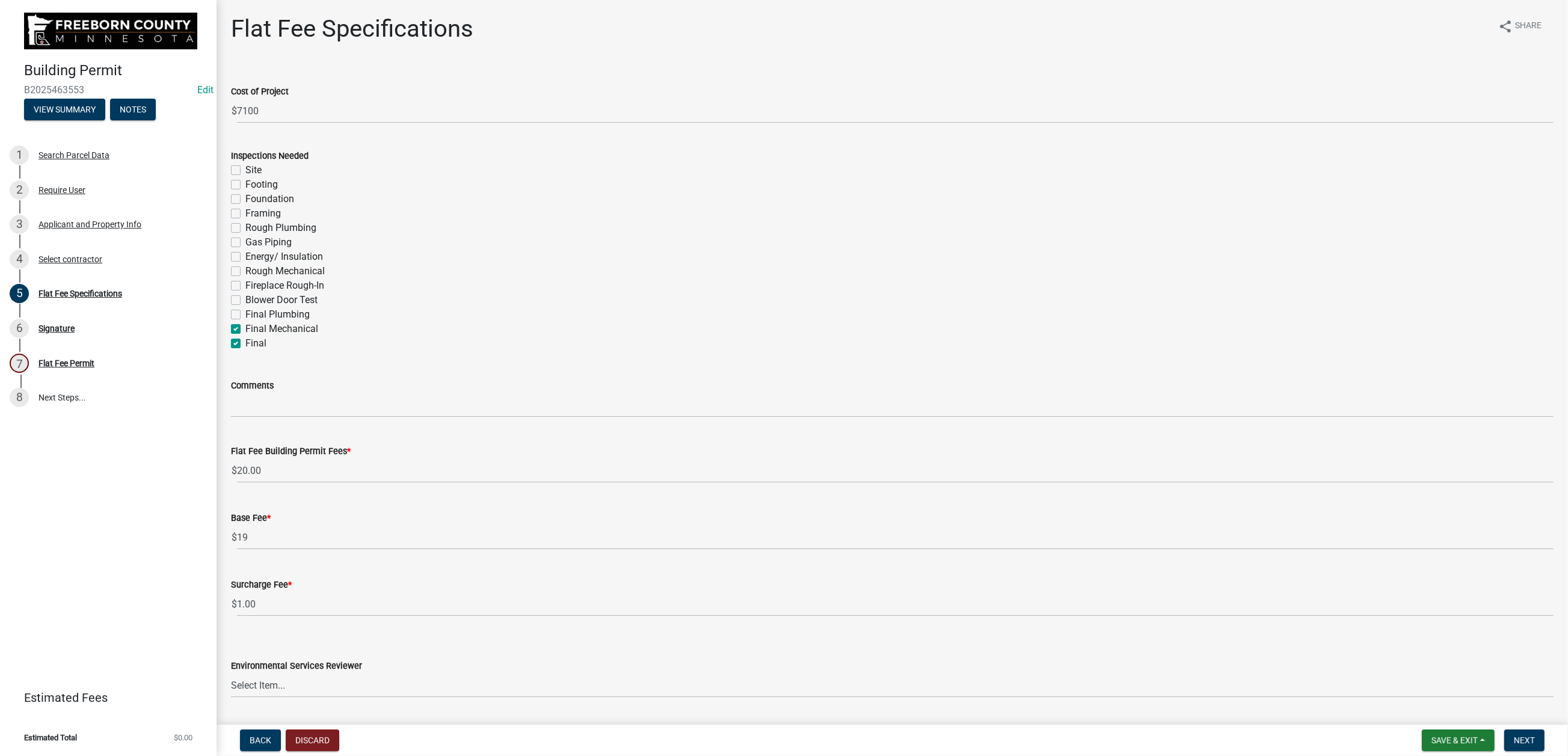
checkbox input "false"
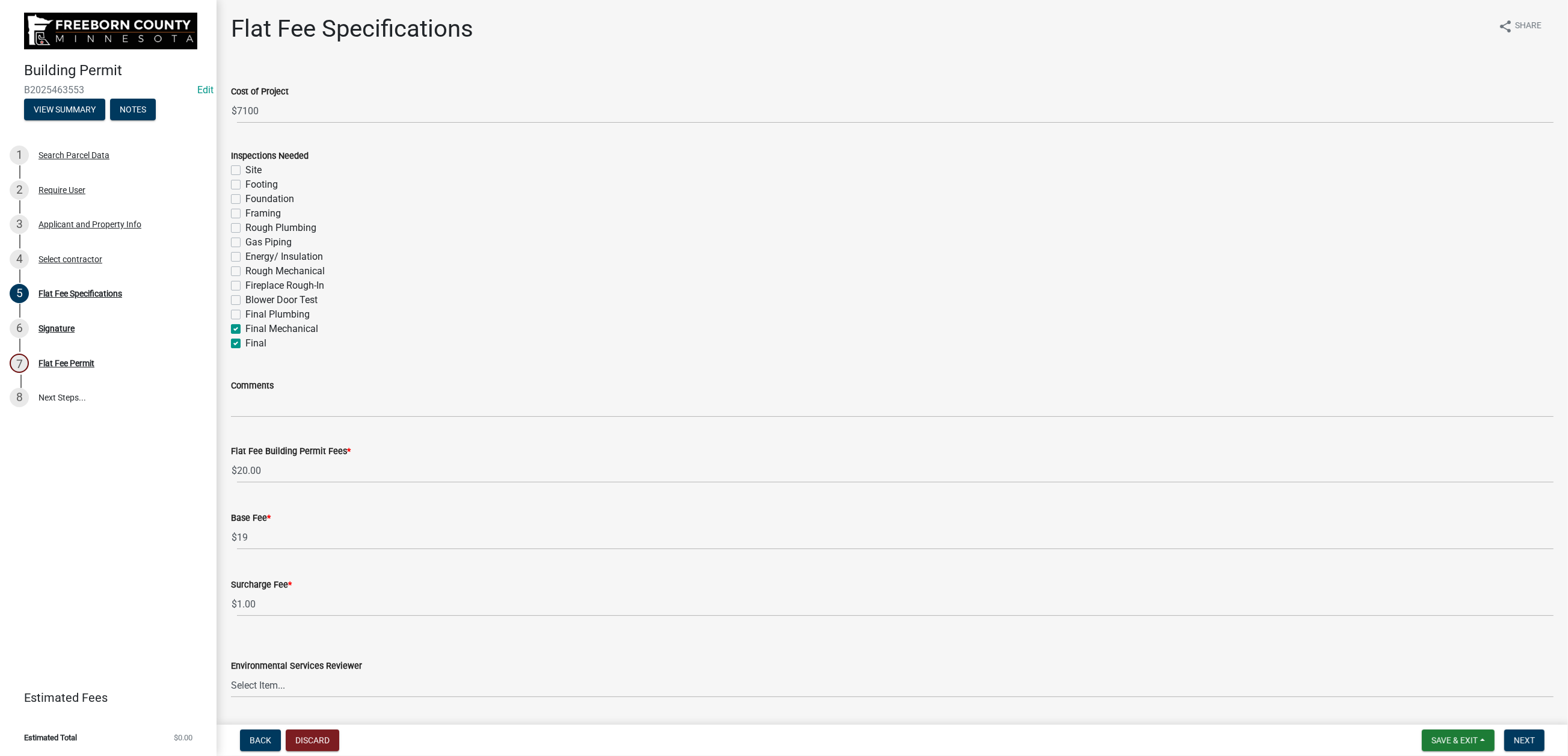
checkbox input "false"
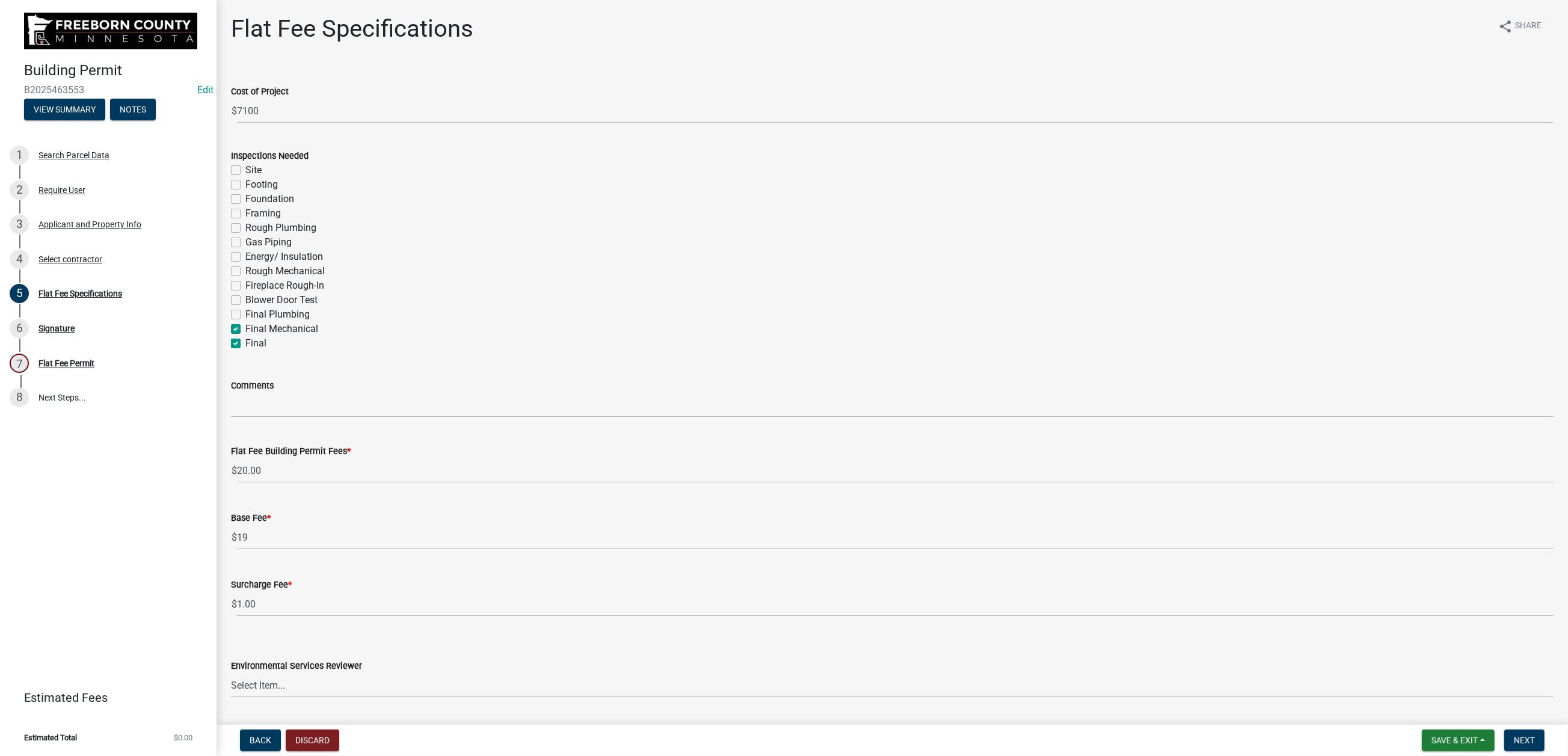
checkbox input "true"
click at [246, 350] on label "Final" at bounding box center [256, 344] width 21 height 15
click at [246, 344] on input "Final" at bounding box center [249, 340] width 8 height 8
checkbox input "false"
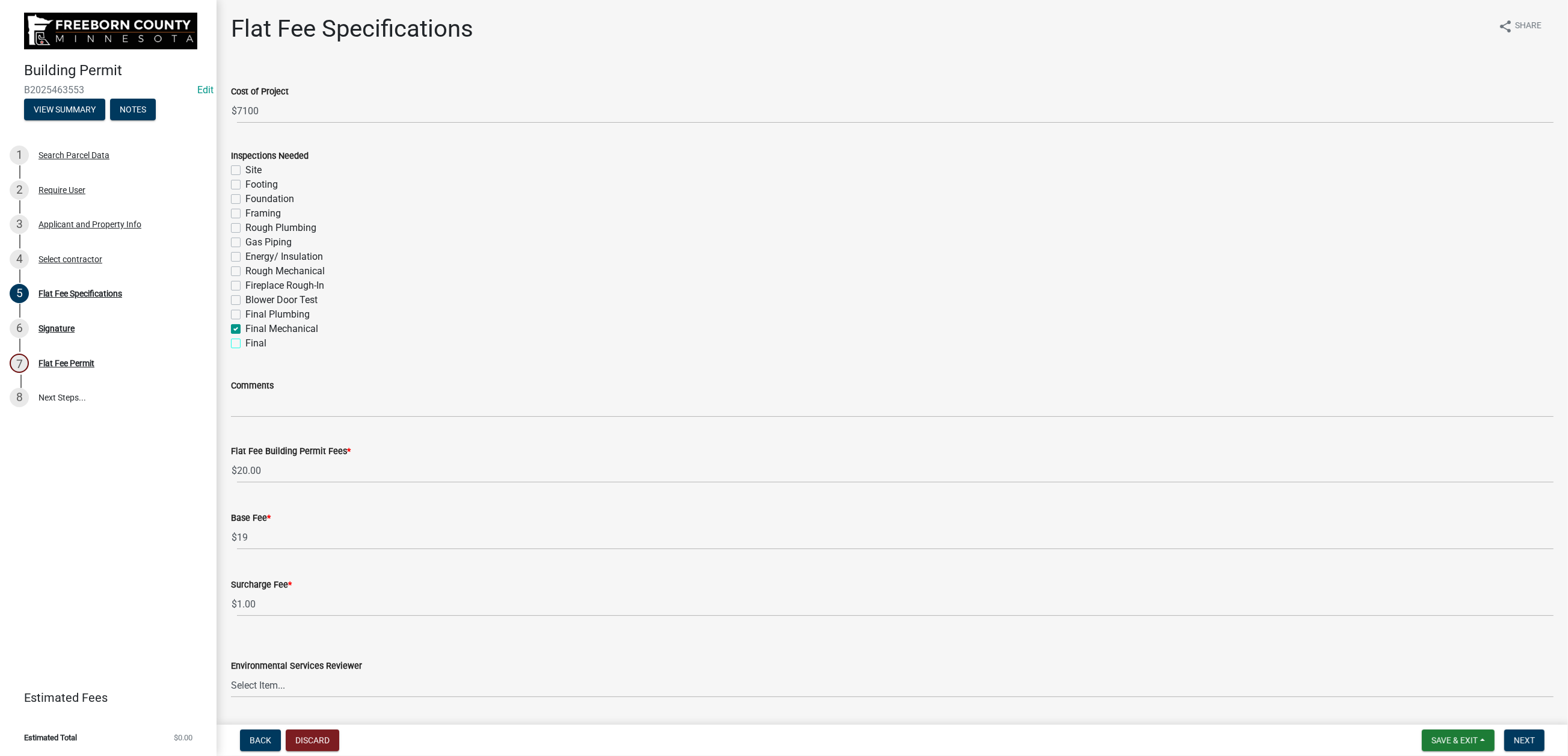
checkbox input "false"
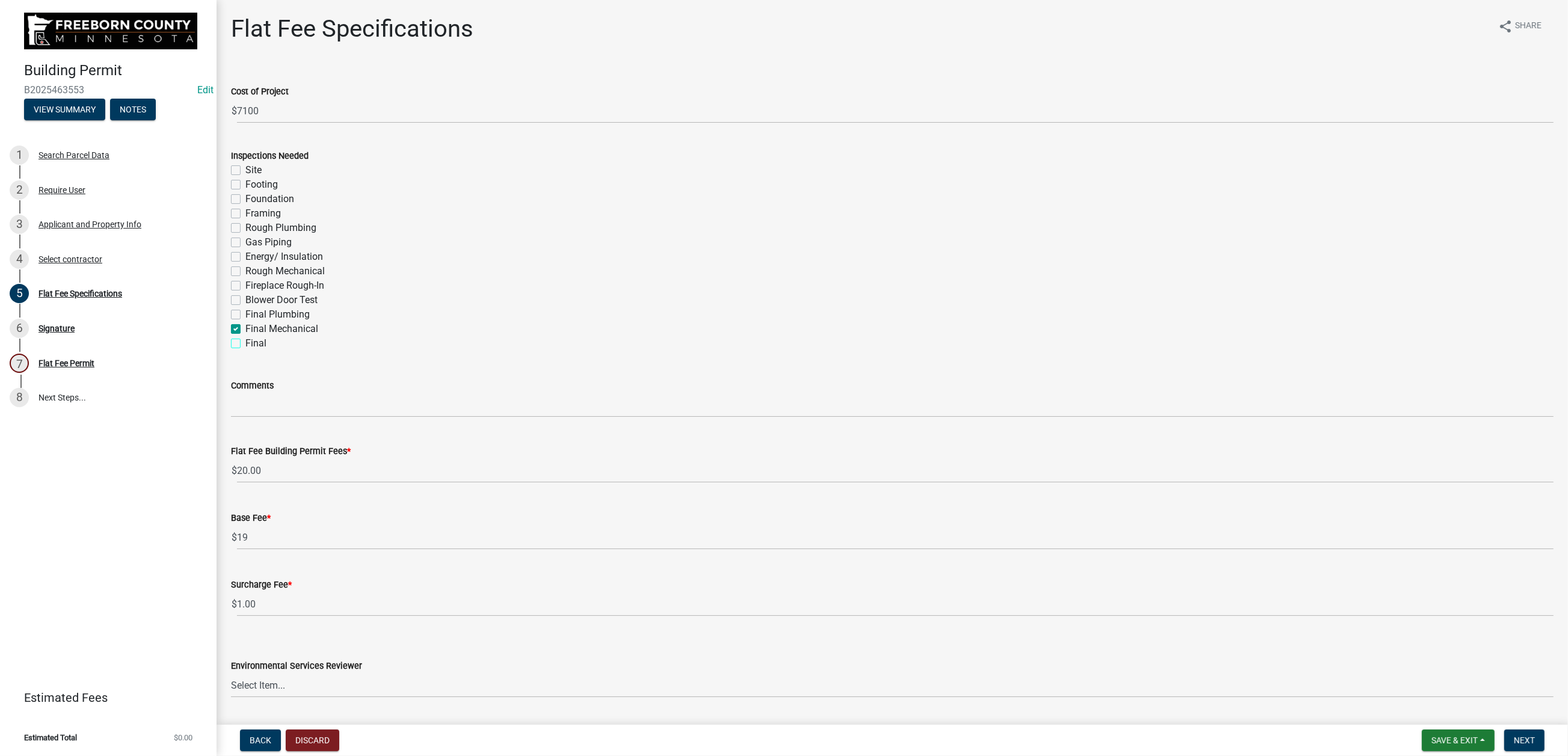
checkbox input "false"
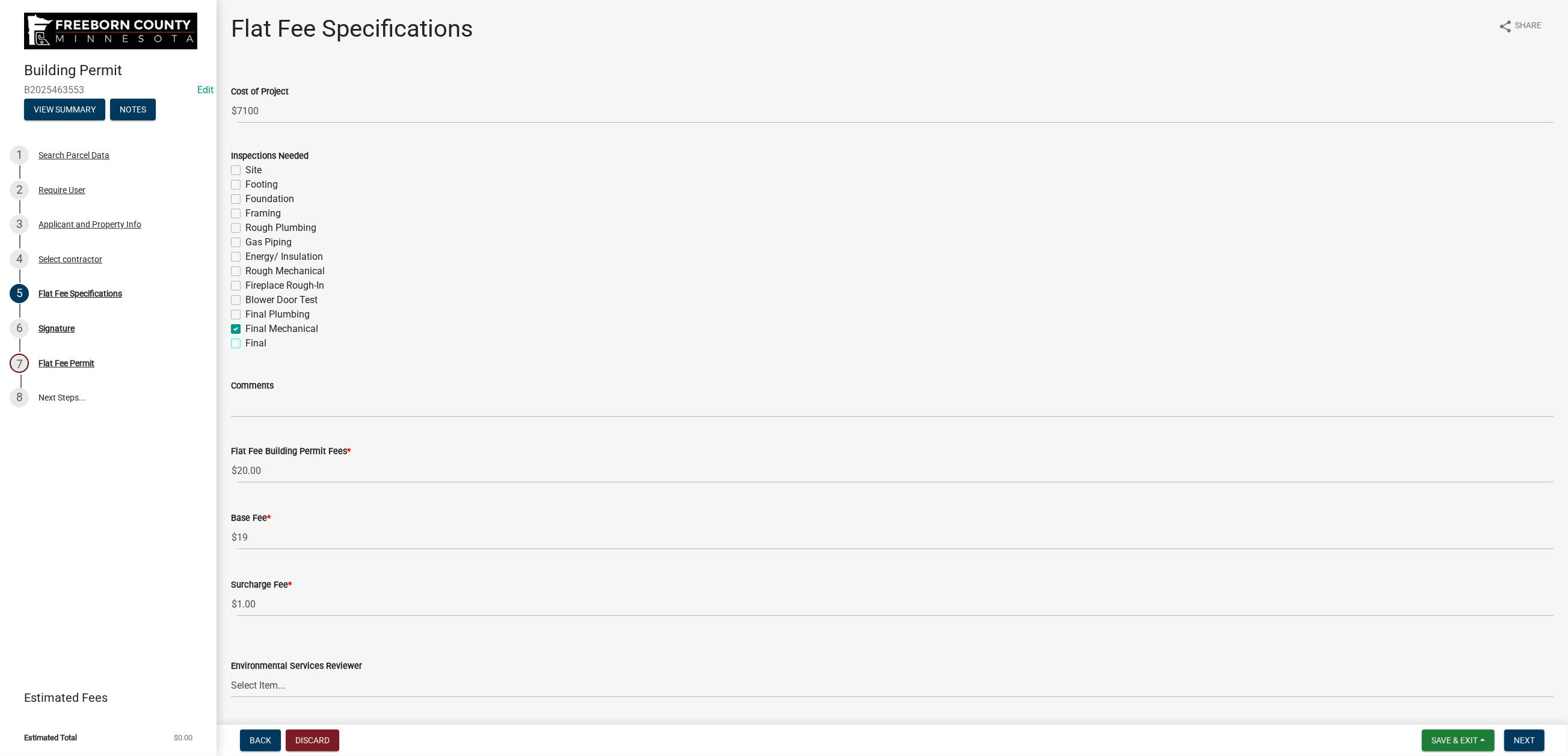
checkbox input "true"
checkbox input "false"
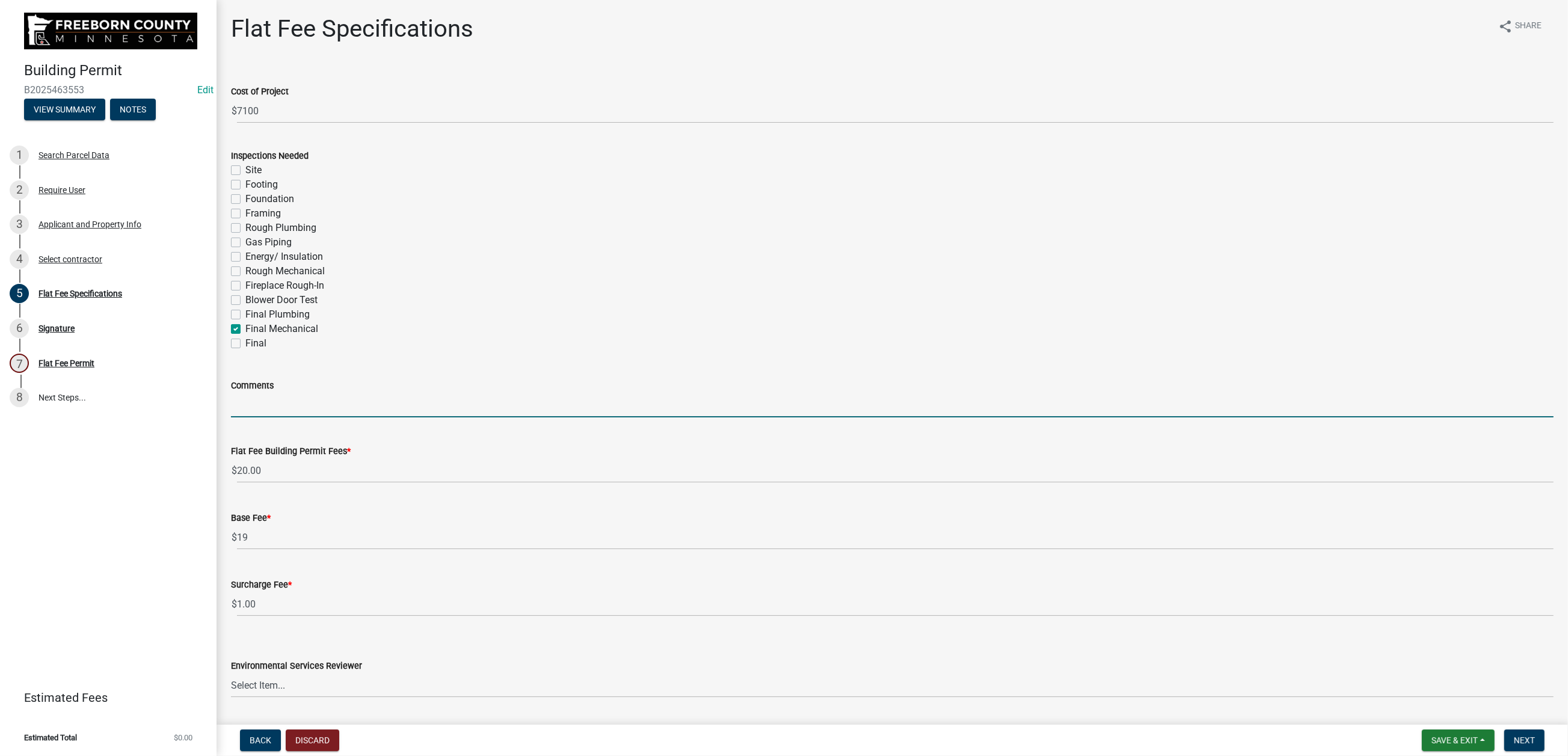
click at [293, 417] on input "Comments" at bounding box center [892, 405] width 1322 height 25
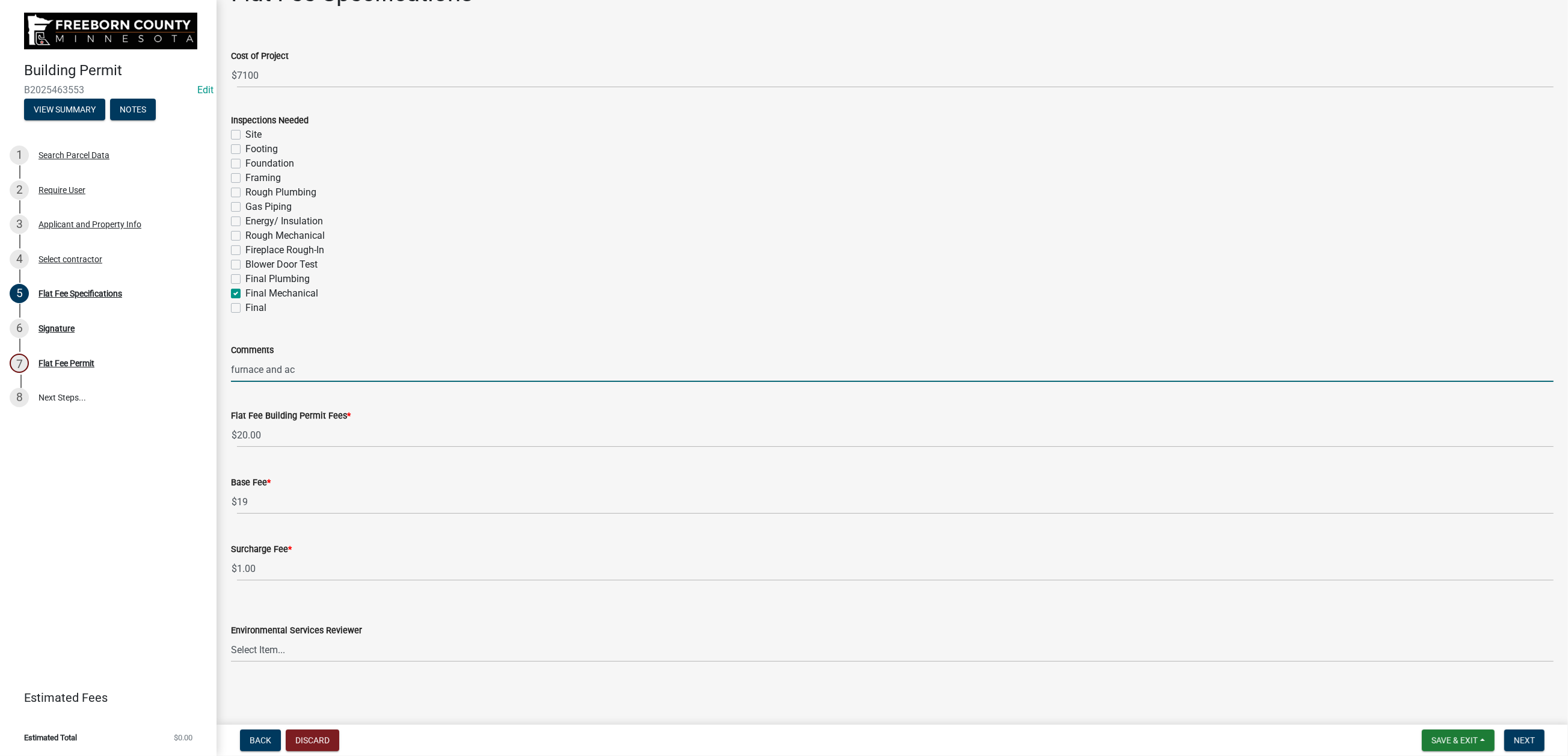
scroll to position [391, 0]
type input "furnace and ac"
click at [425, 600] on select "Select Item... [PERSON_NAME] [PERSON_NAME] [PERSON_NAME] [PERSON_NAME] [PERSON_…" at bounding box center [892, 650] width 1322 height 25
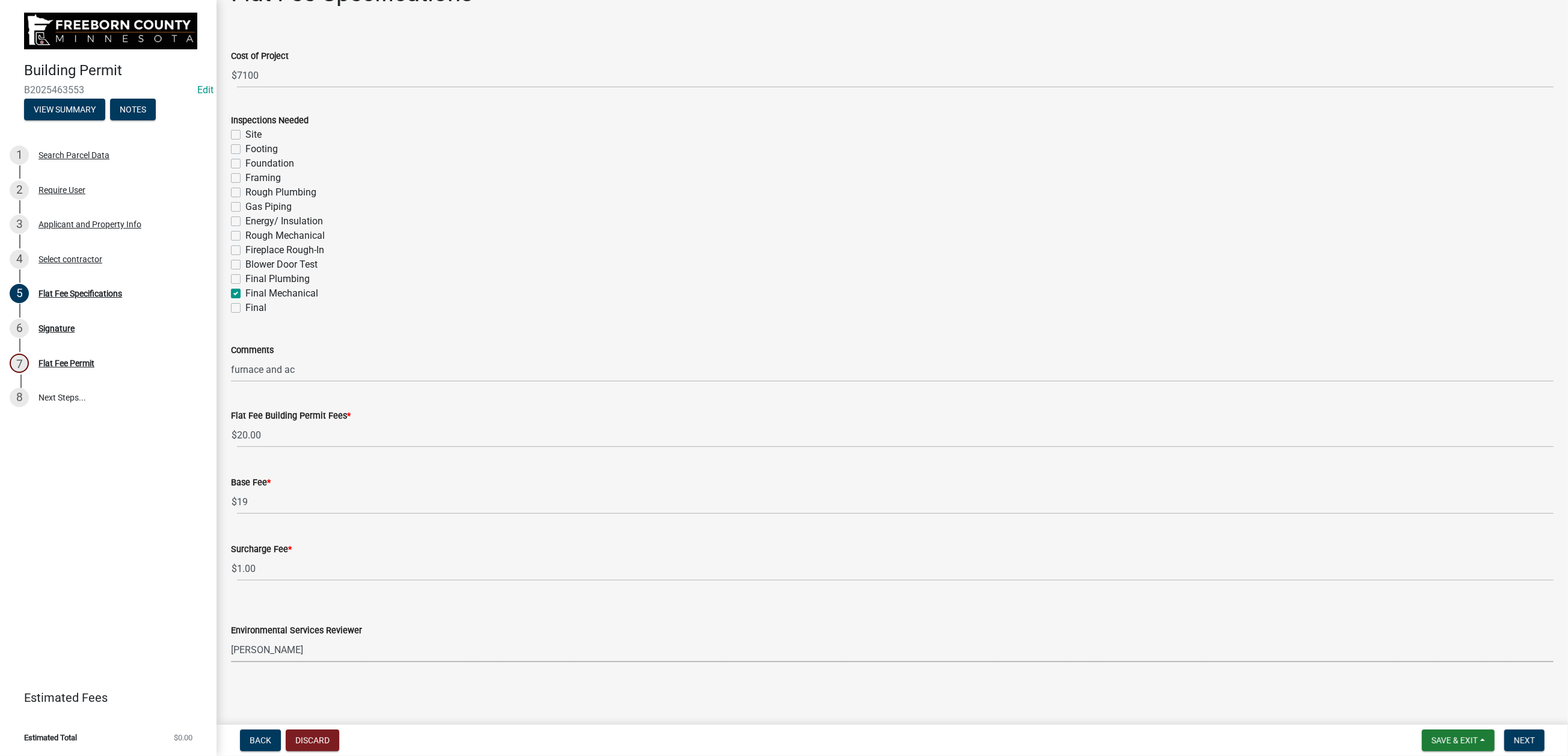
click at [238, 600] on select "Select Item... [PERSON_NAME] [PERSON_NAME] [PERSON_NAME] [PERSON_NAME] [PERSON_…" at bounding box center [892, 650] width 1322 height 25
select select "cf5e982a-8fde-449d-bcd8-be8cdfb99374"
click at [1286, 600] on span "Next" at bounding box center [1524, 741] width 21 height 10
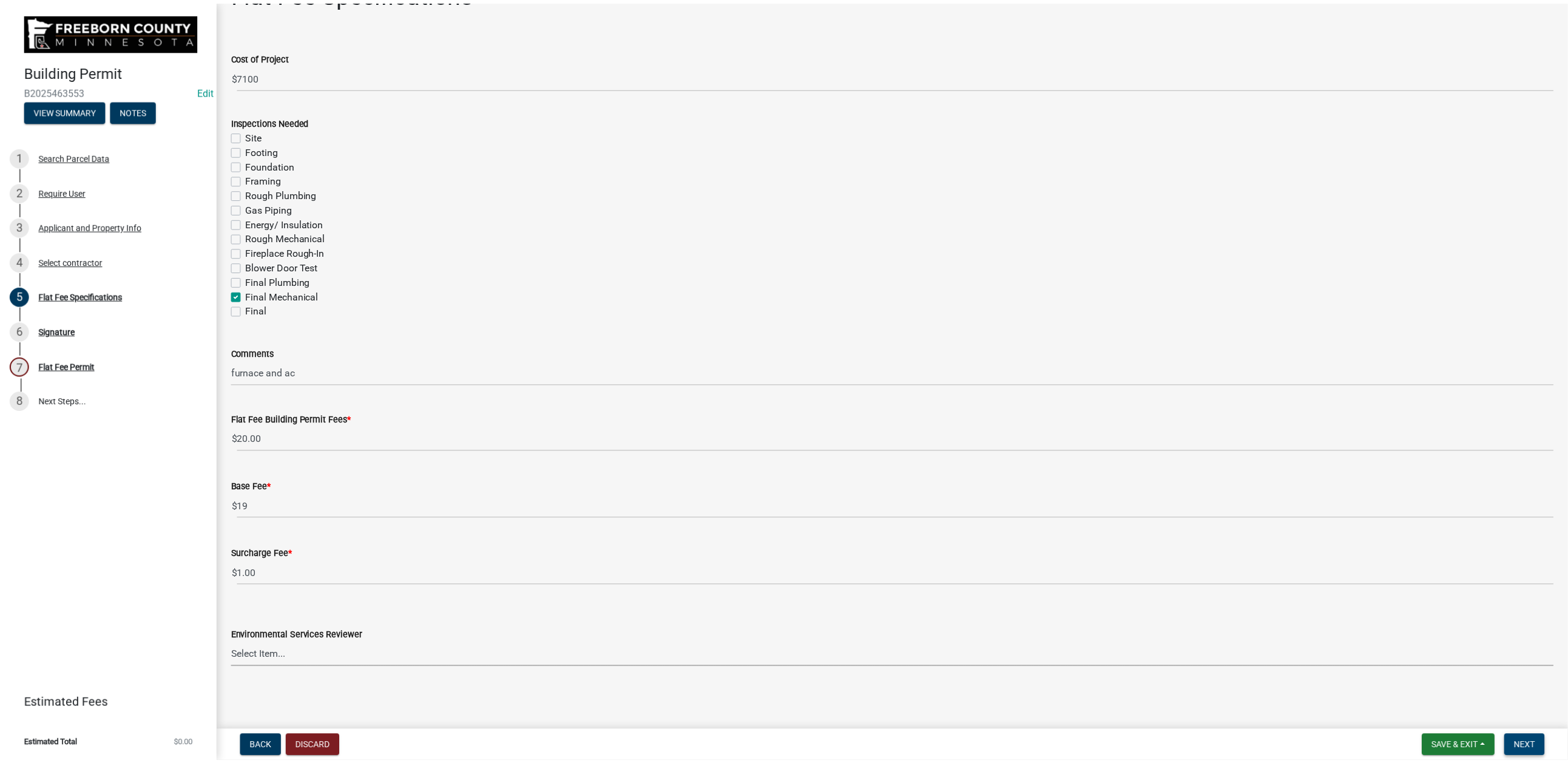
scroll to position [0, 0]
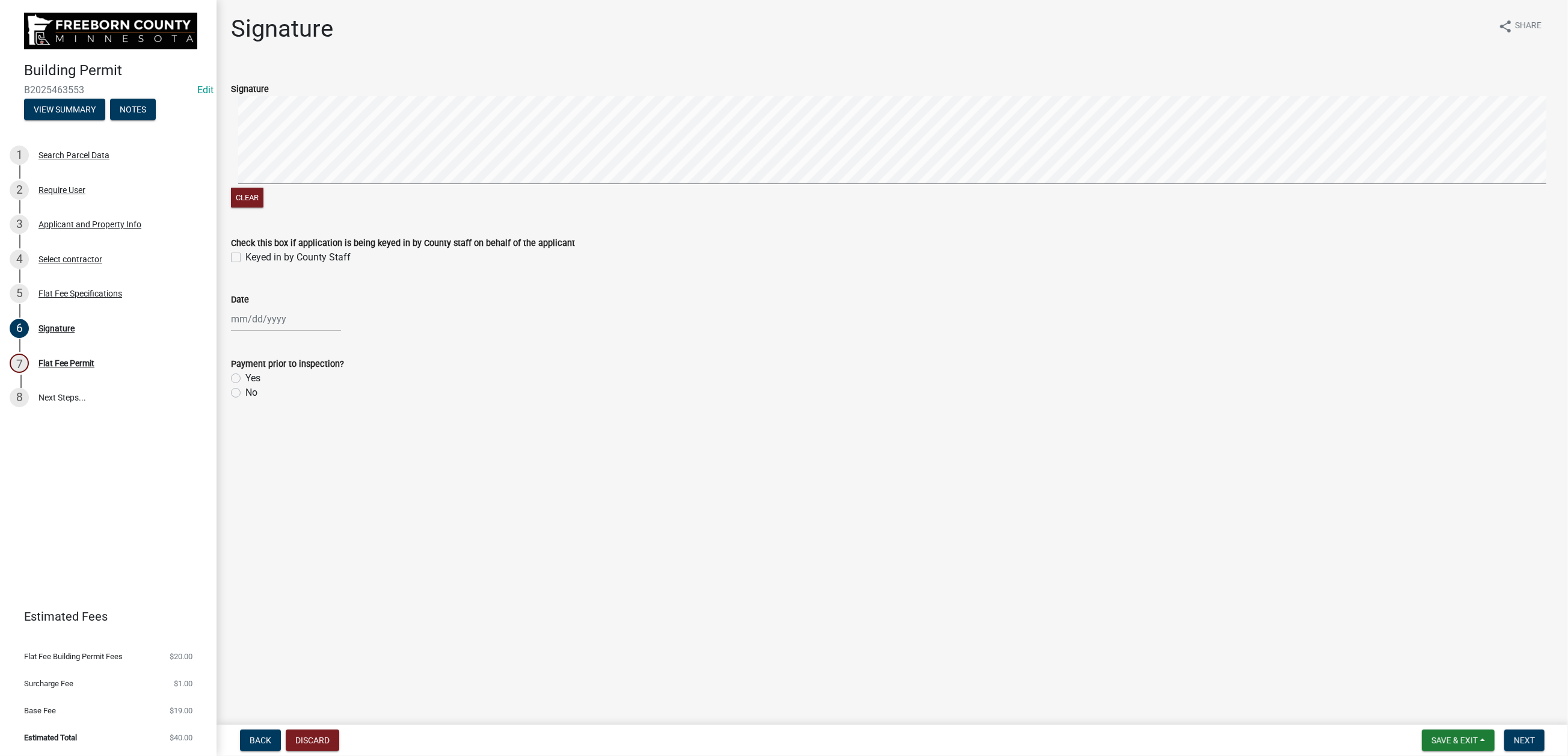
click at [246, 265] on label "Keyed in by County Staff" at bounding box center [298, 257] width 105 height 15
click at [246, 258] on input "Keyed in by County Staff" at bounding box center [249, 254] width 8 height 8
checkbox input "true"
select select "8"
select select "2025"
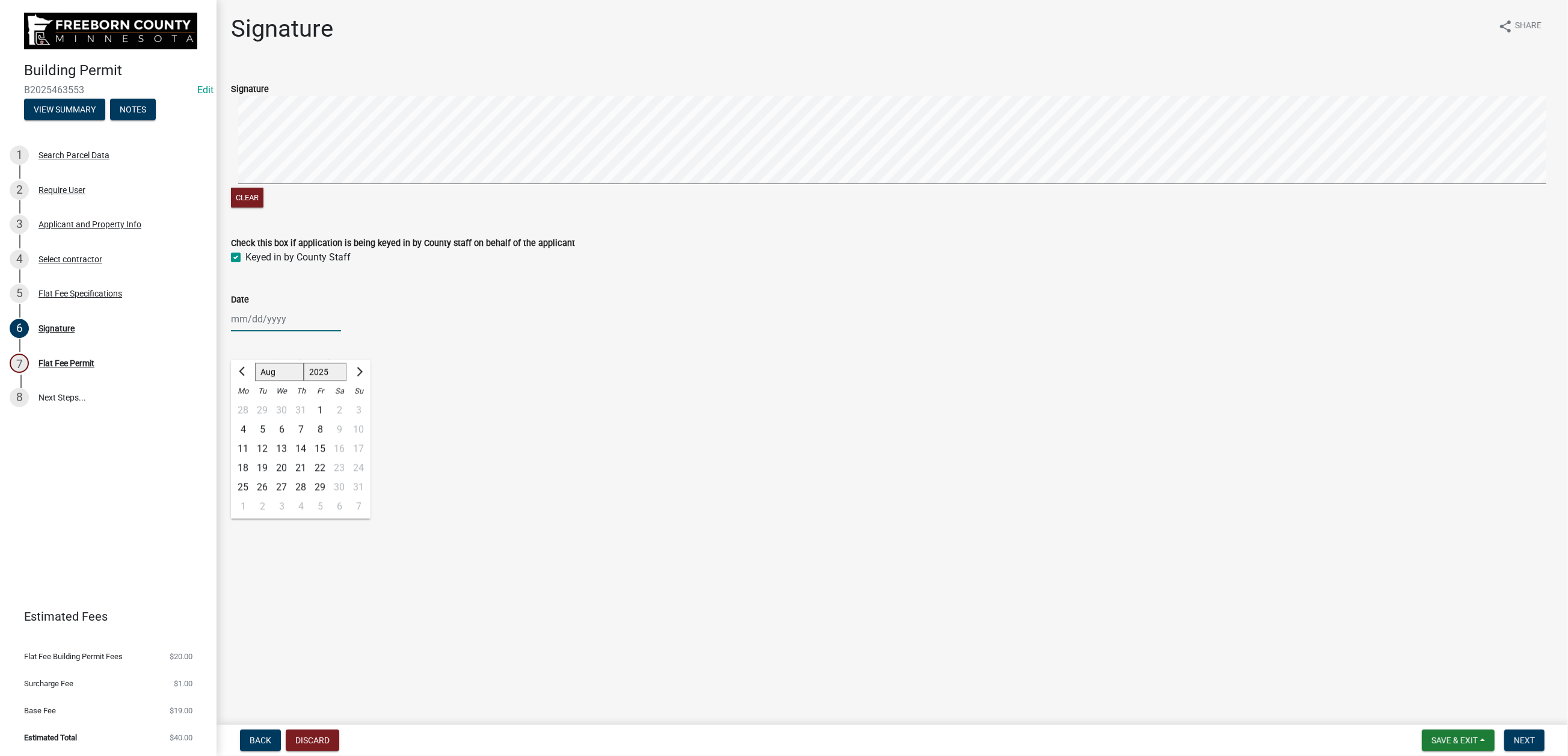
click at [290, 331] on div "[PERSON_NAME] Feb Mar Apr [PERSON_NAME][DATE] Oct Nov [DATE] 1526 1527 1528 152…" at bounding box center [286, 319] width 110 height 25
click at [291, 458] on div "13" at bounding box center [281, 448] width 19 height 19
type input "[DATE]"
click at [246, 400] on label "No" at bounding box center [252, 393] width 12 height 15
click at [246, 393] on input "No" at bounding box center [249, 389] width 8 height 8
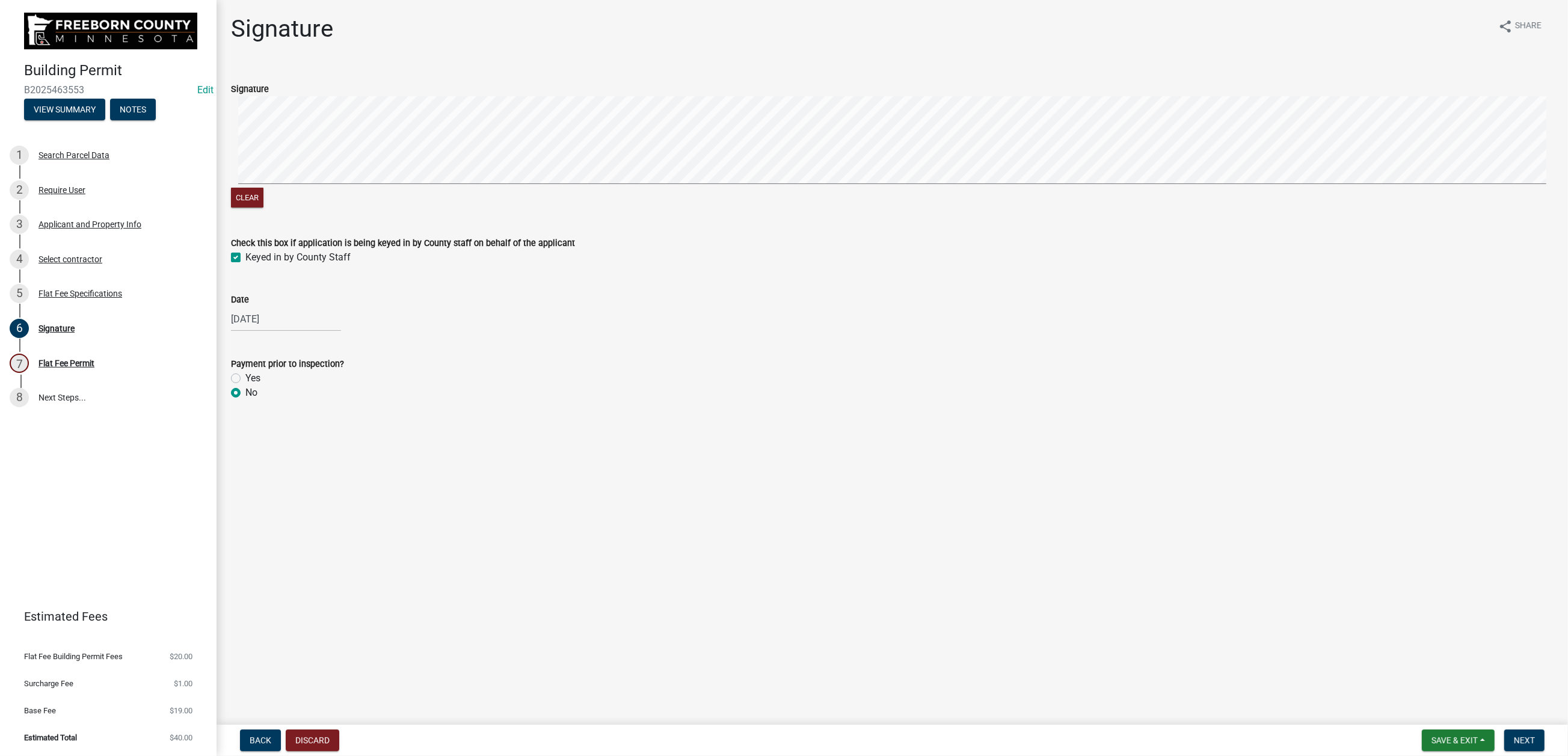
radio input "true"
click at [1286, 600] on span "Next" at bounding box center [1524, 741] width 21 height 10
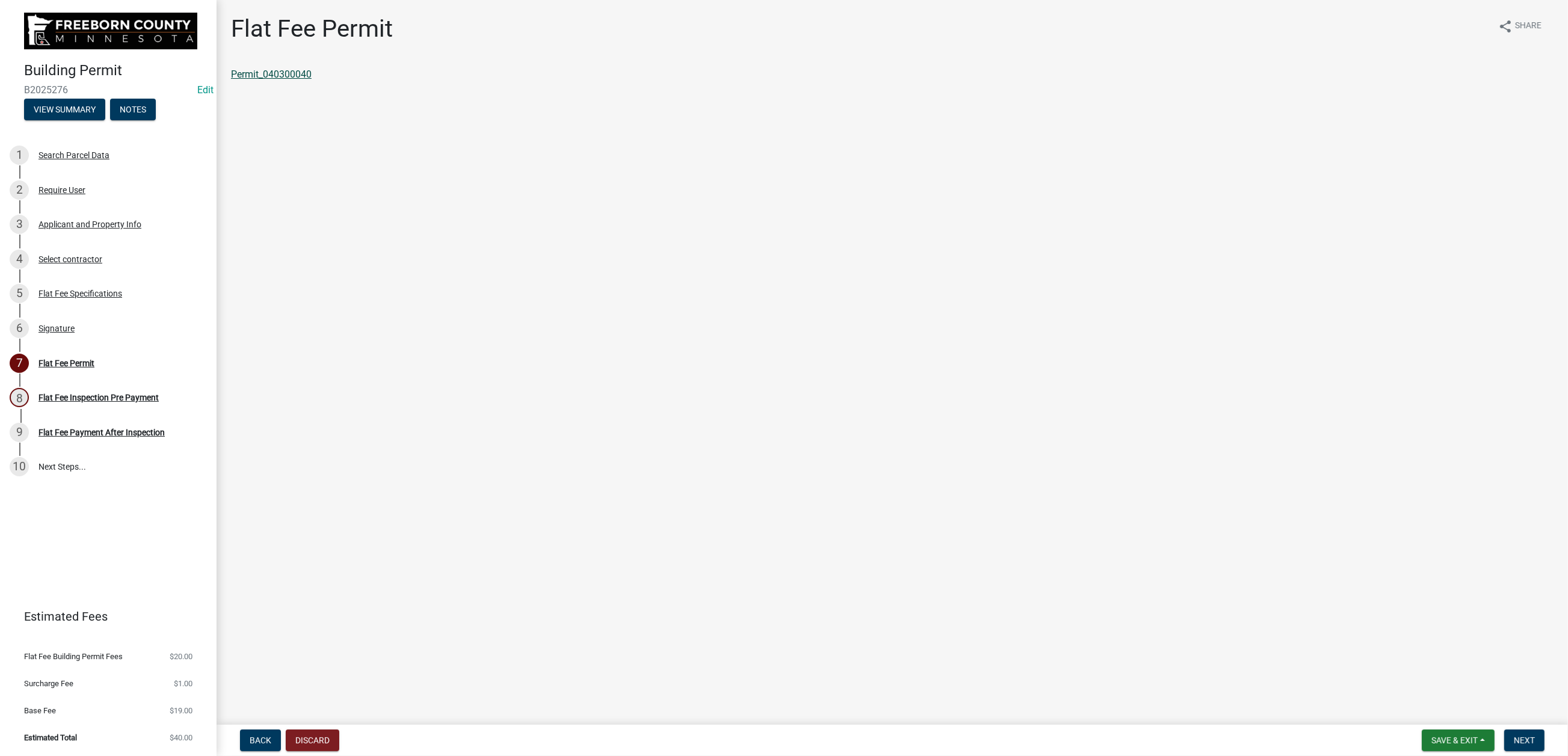
click at [312, 80] on link "Permit_040300040" at bounding box center [271, 74] width 81 height 12
click at [1286, 600] on span "Save & Exit" at bounding box center [1455, 741] width 47 height 10
click at [1286, 600] on button "Save & Exit" at bounding box center [1446, 698] width 96 height 29
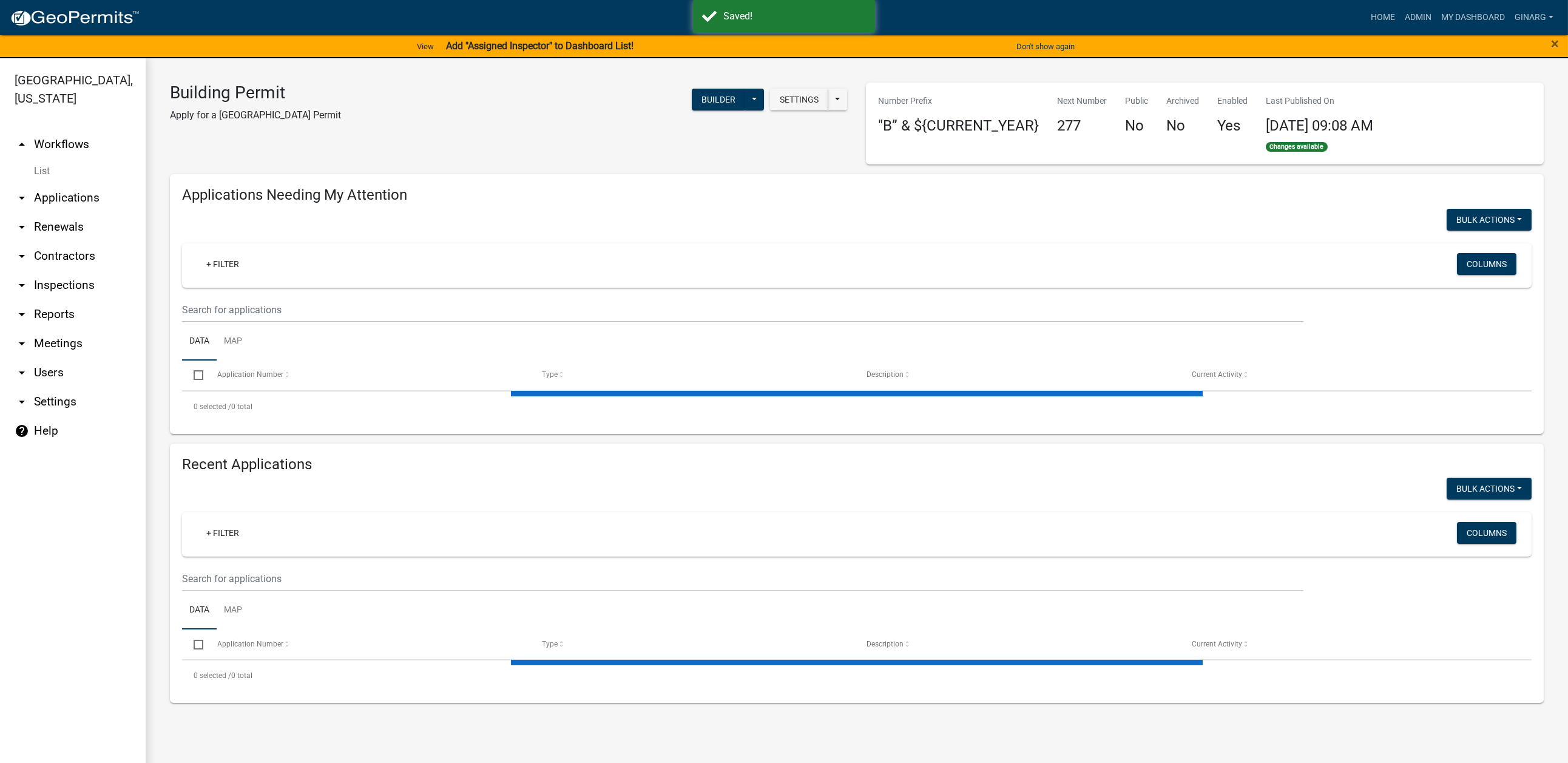
select select "3: 100"
